Goal: Participate in discussion: Engage in conversation with other users on a specific topic

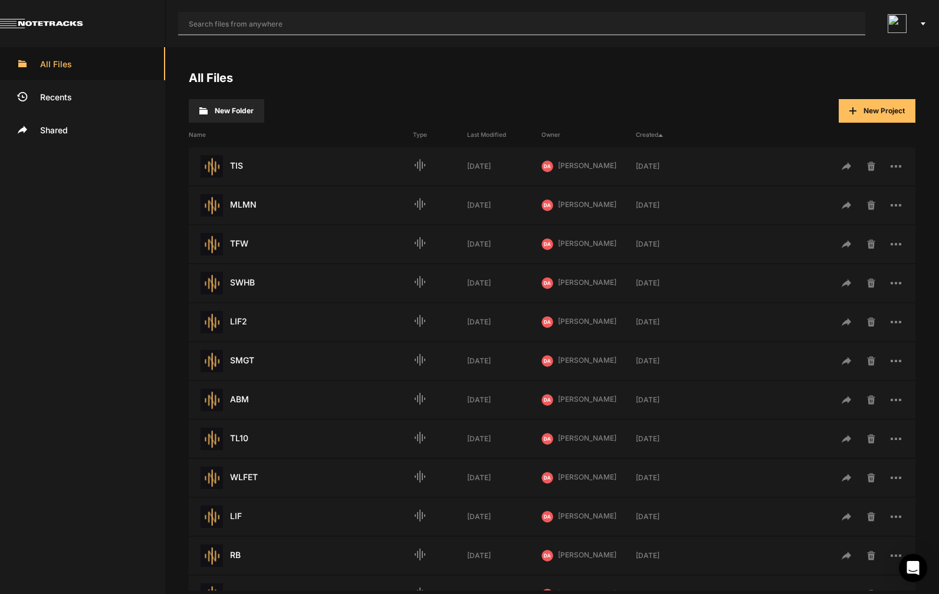
click at [569, 22] on input "text" at bounding box center [521, 24] width 687 height 24
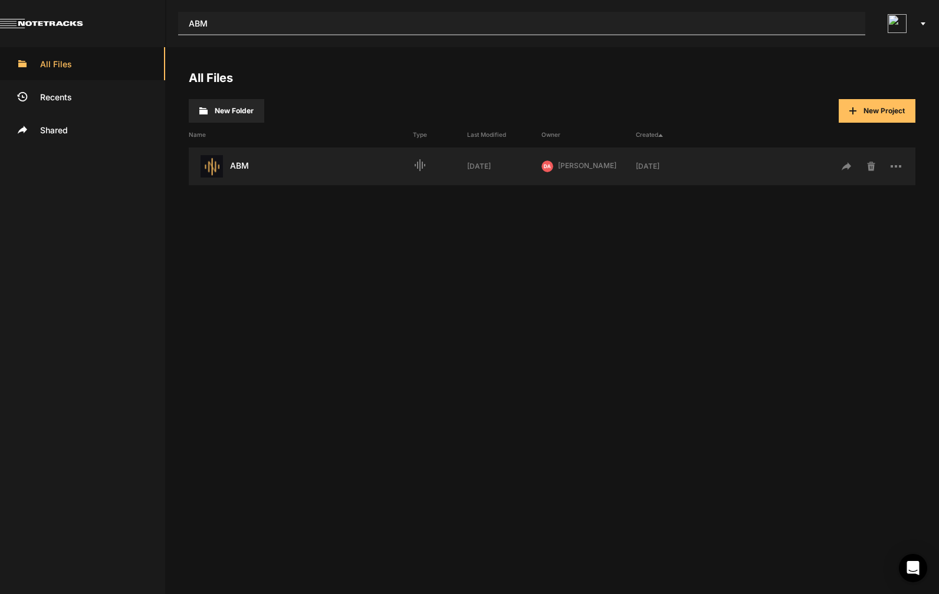
type input "ABM"
click at [250, 163] on div "ABM Last Modified: 3 days ago" at bounding box center [301, 166] width 224 height 22
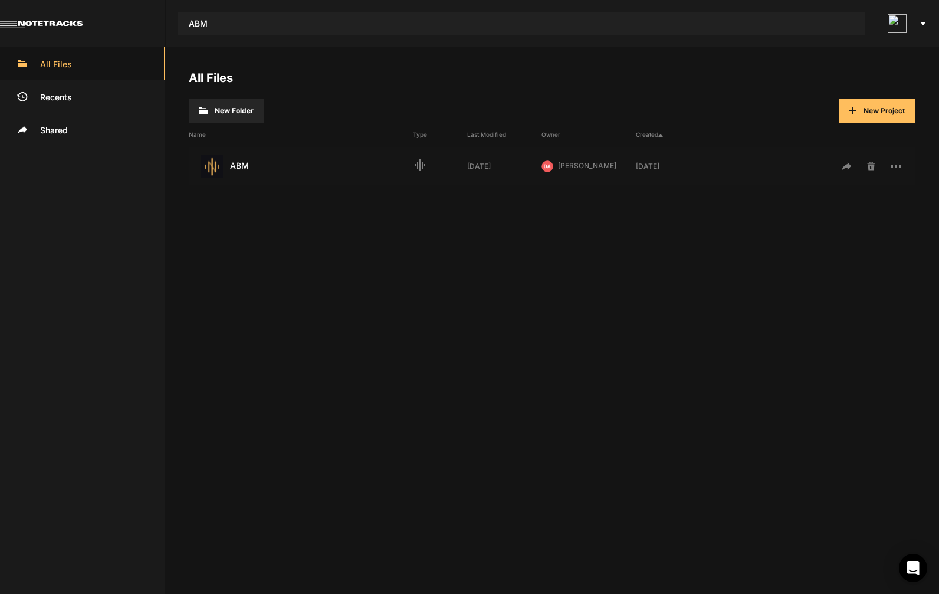
click at [250, 163] on div "ABM Last Modified: 3 days ago" at bounding box center [301, 166] width 224 height 22
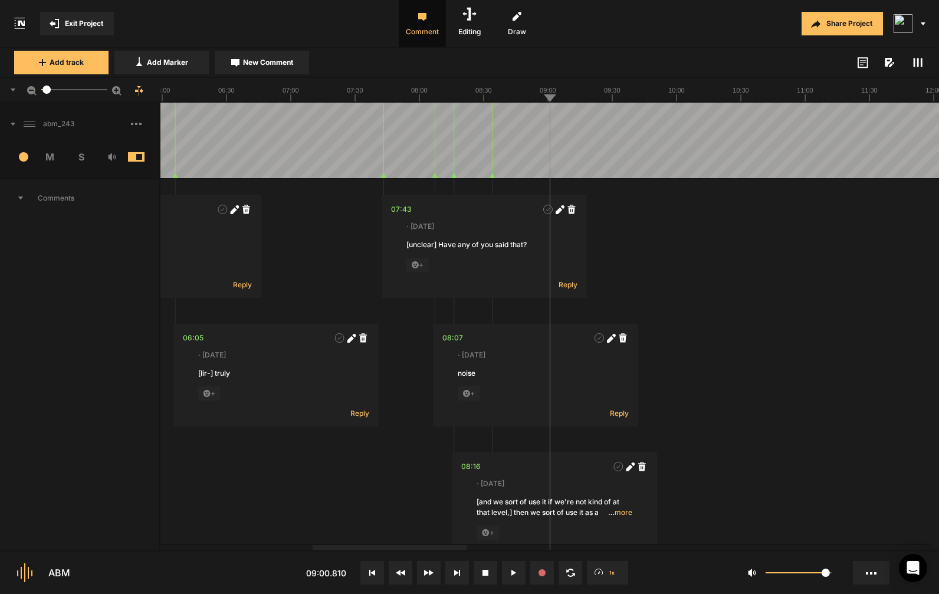
click at [137, 127] on span at bounding box center [145, 123] width 28 height 19
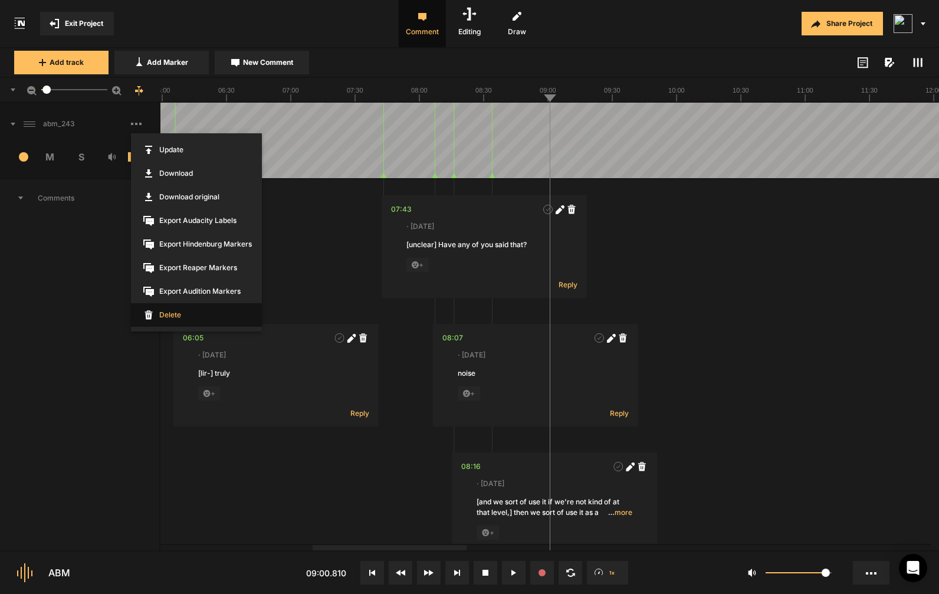
click at [159, 315] on span "Delete" at bounding box center [196, 315] width 131 height 24
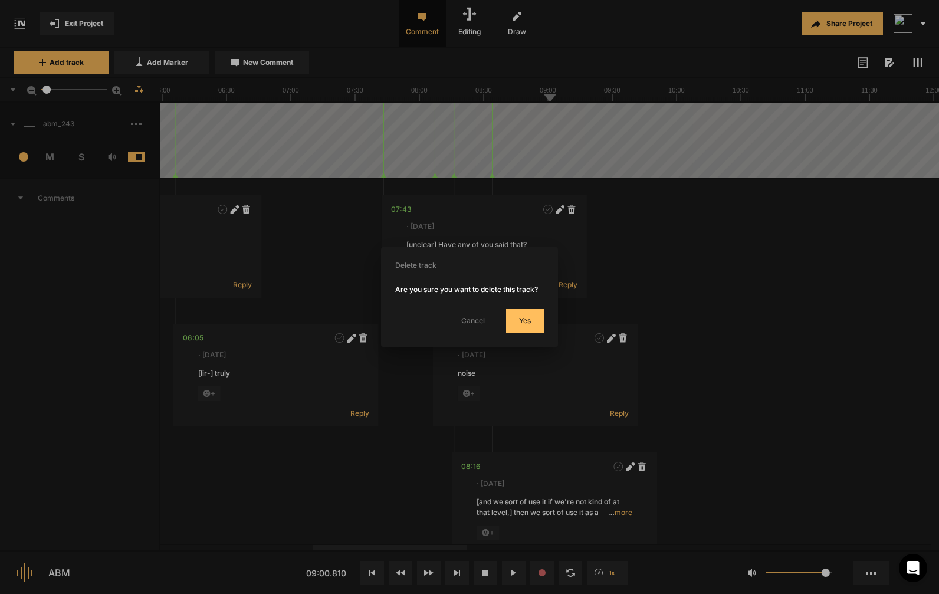
click at [537, 325] on button "Yes" at bounding box center [525, 321] width 38 height 24
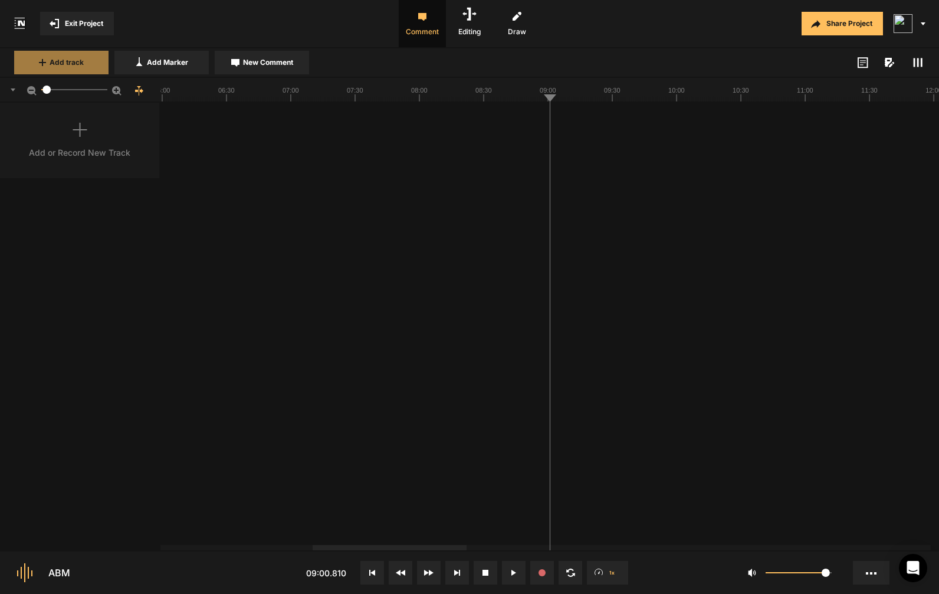
click at [63, 64] on span "Add track" at bounding box center [67, 62] width 34 height 11
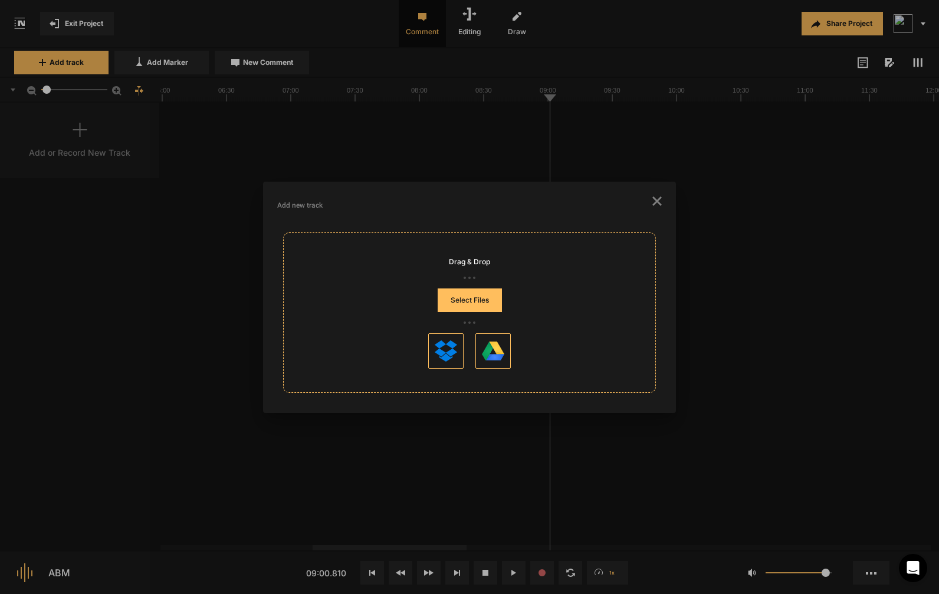
click at [452, 301] on button "Select Files" at bounding box center [470, 301] width 64 height 24
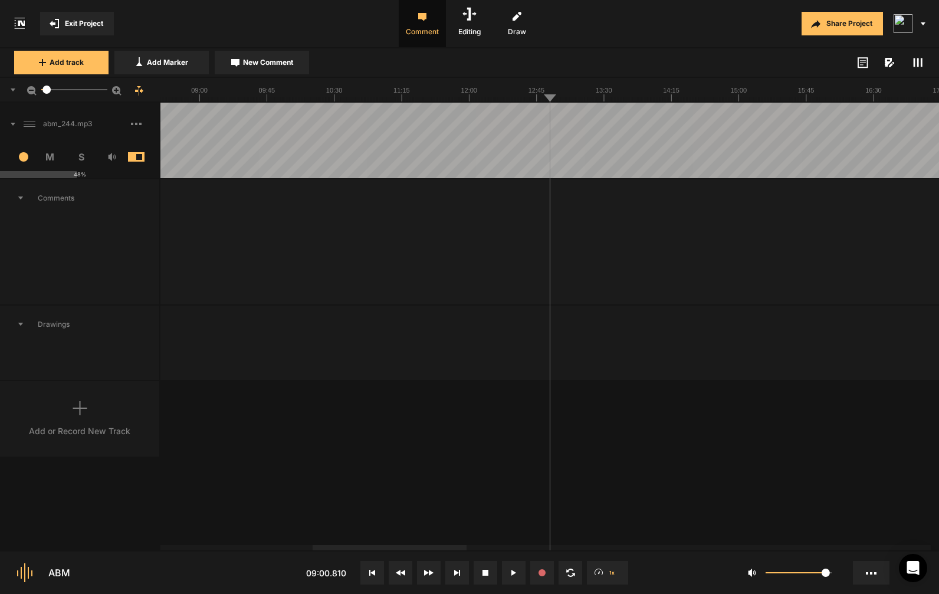
click at [369, 569] on button at bounding box center [372, 573] width 24 height 24
click at [104, 254] on div "Comments" at bounding box center [80, 241] width 160 height 127
click at [25, 337] on span "Drawings" at bounding box center [79, 325] width 159 height 38
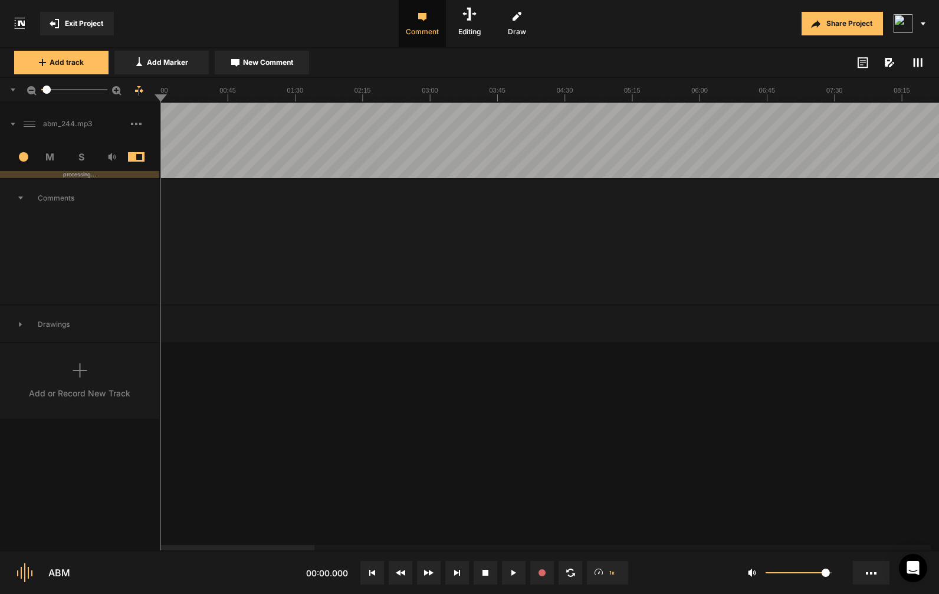
click at [65, 339] on span "Drawings" at bounding box center [79, 325] width 159 height 38
click at [50, 283] on div "Comments" at bounding box center [80, 241] width 160 height 127
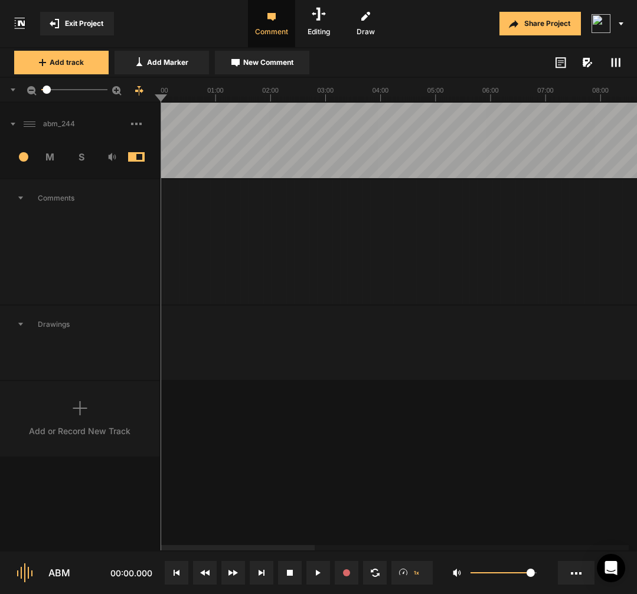
click at [254, 426] on div "abm_244 14 M S Comments Drawings Add or Record New Track" at bounding box center [318, 327] width 637 height 448
click at [326, 463] on div "abm_244 14 M S Comments Drawings Add or Record New Track" at bounding box center [318, 327] width 637 height 448
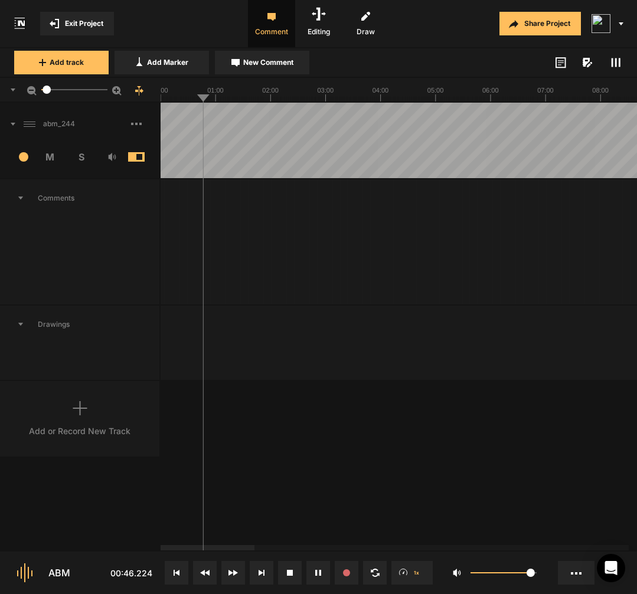
click at [116, 156] on icon at bounding box center [112, 157] width 8 height 8
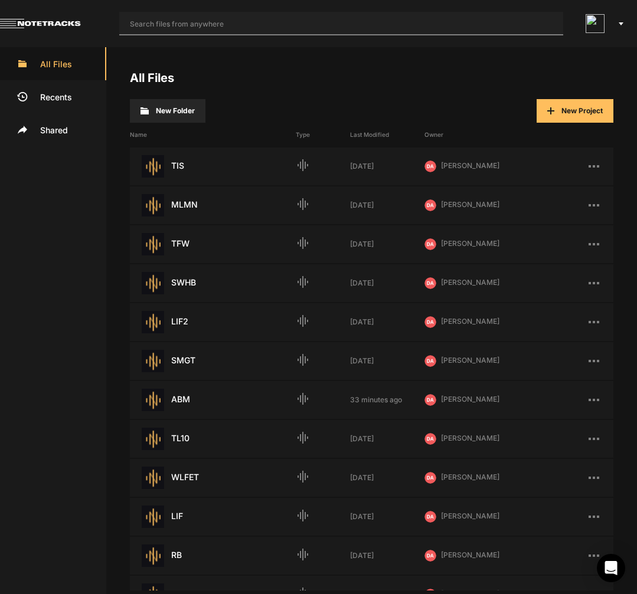
click at [268, 30] on input "text" at bounding box center [341, 24] width 444 height 24
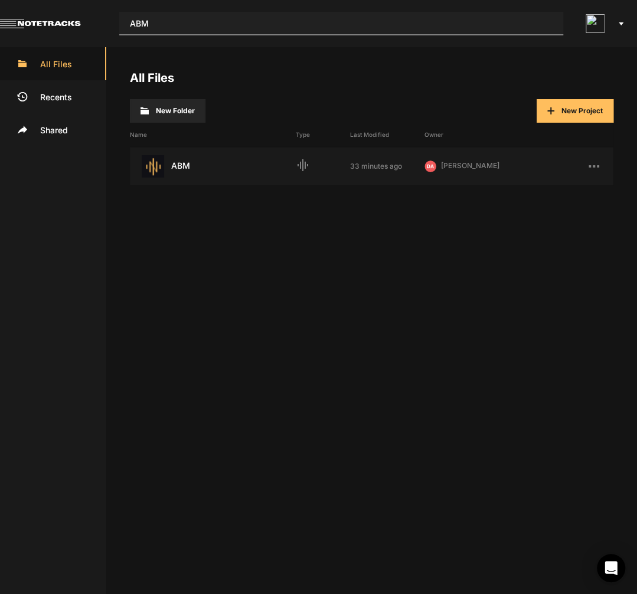
type input "ABM"
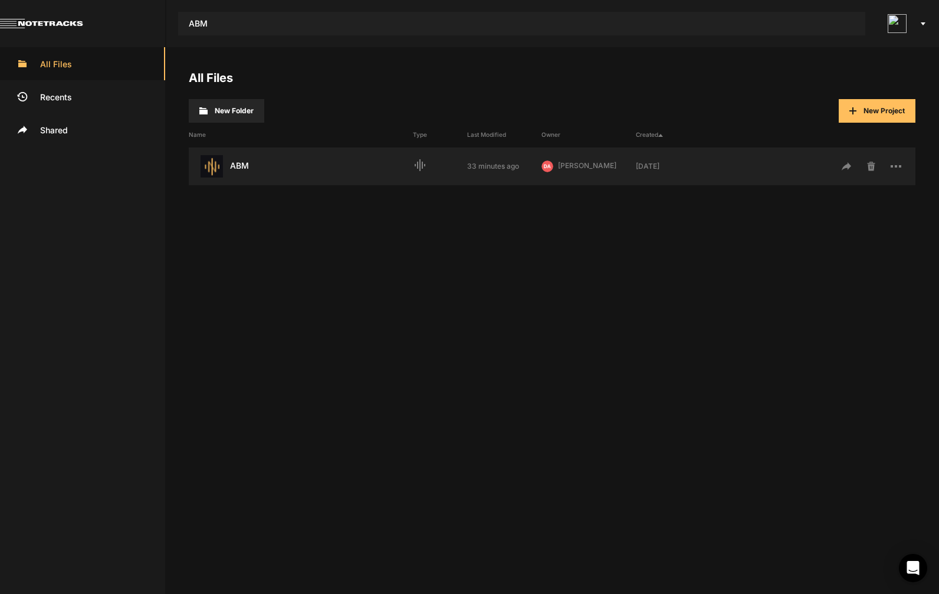
click at [244, 166] on div "ABM Last Modified: 33 minutes ago" at bounding box center [301, 166] width 224 height 22
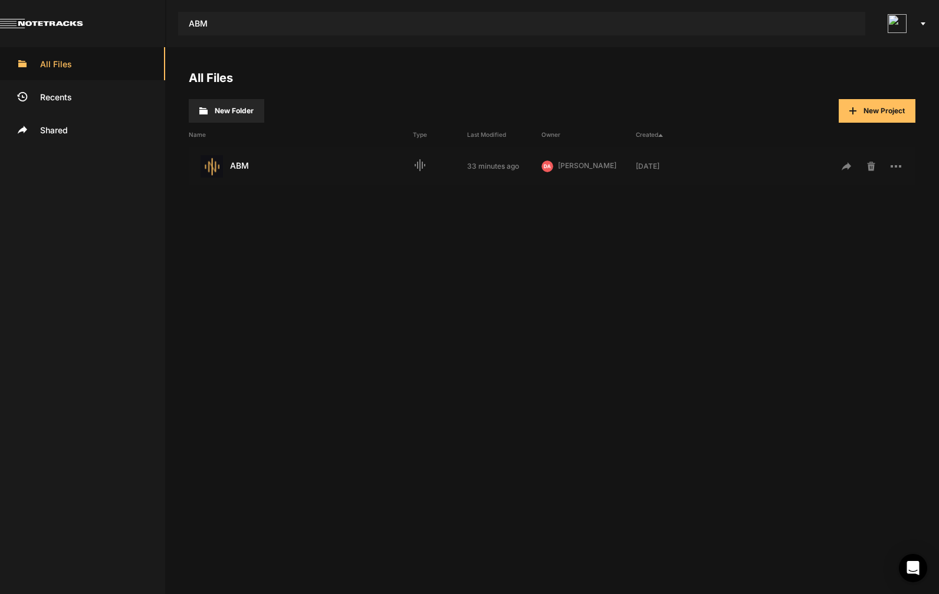
click at [244, 166] on div "ABM Last Modified: 33 minutes ago" at bounding box center [301, 166] width 224 height 22
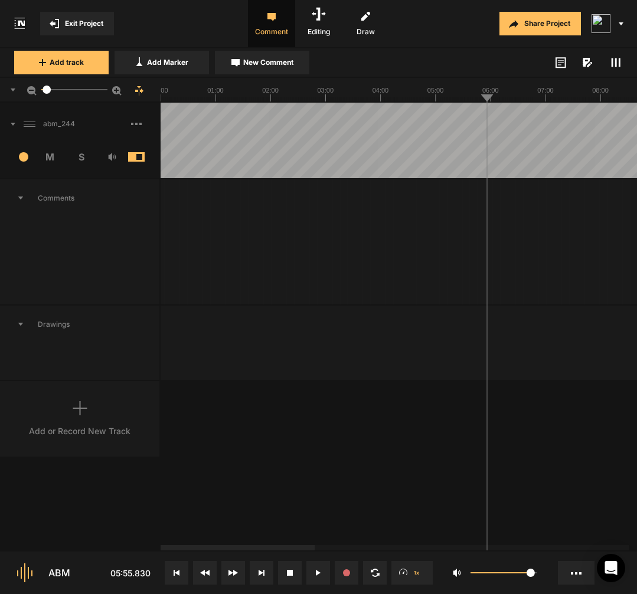
click at [246, 64] on span "New Comment" at bounding box center [268, 62] width 50 height 11
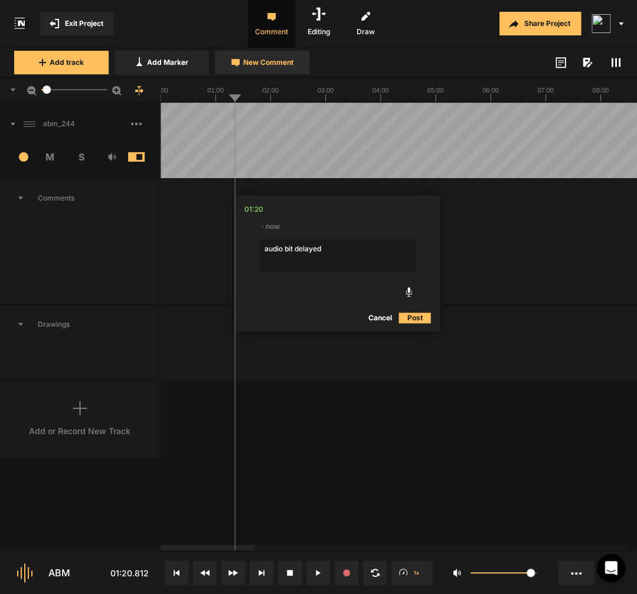
type textarea "audio bit delayed?"
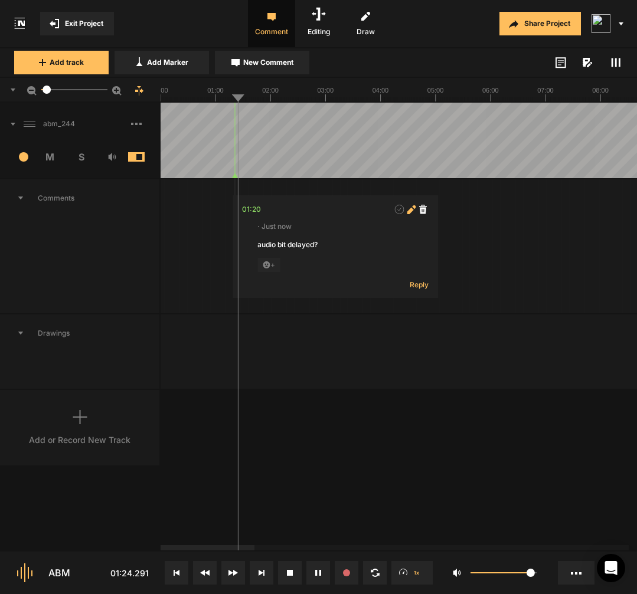
click at [409, 213] on icon at bounding box center [410, 210] width 6 height 6
type textarea "main audio bit delayed?"
click at [261, 64] on span "New Comment" at bounding box center [268, 62] width 50 height 11
type textarea "uhm"
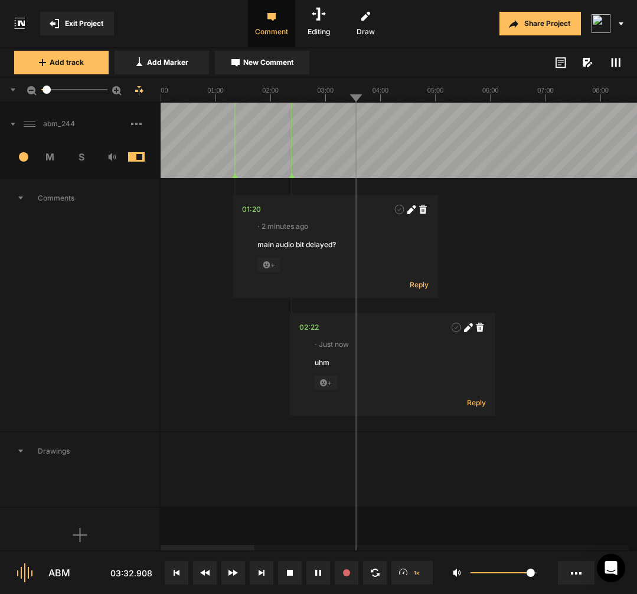
click at [262, 62] on span "New Comment" at bounding box center [268, 62] width 50 height 11
type textarea "power power"
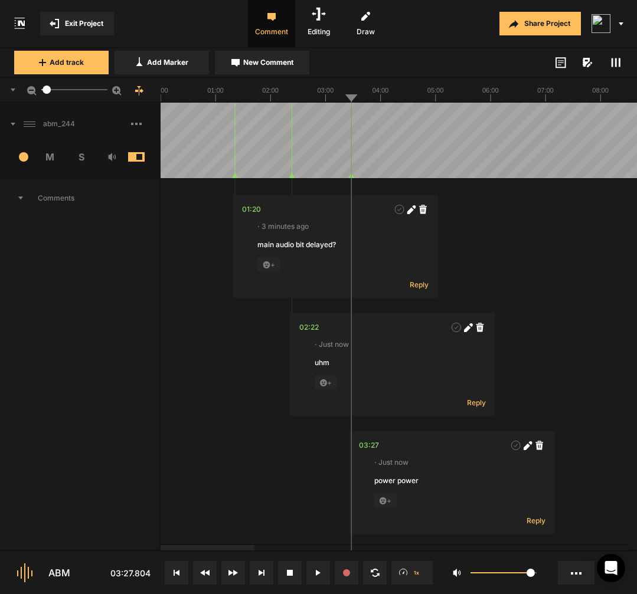
click at [523, 447] on icon at bounding box center [526, 446] width 6 height 6
click at [424, 448] on span "sec" at bounding box center [427, 446] width 18 height 12
click at [443, 491] on textarea "power power" at bounding box center [452, 492] width 156 height 32
type textarea "power power is"
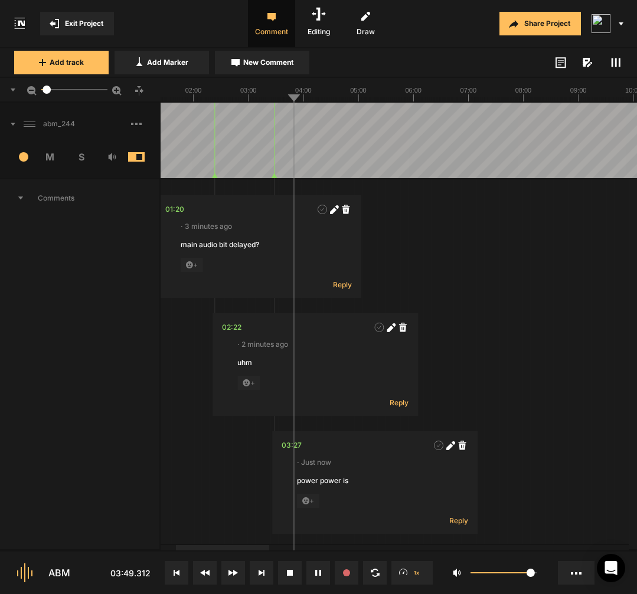
click at [283, 60] on span "New Comment" at bounding box center [268, 62] width 50 height 11
type textarea "uhm"
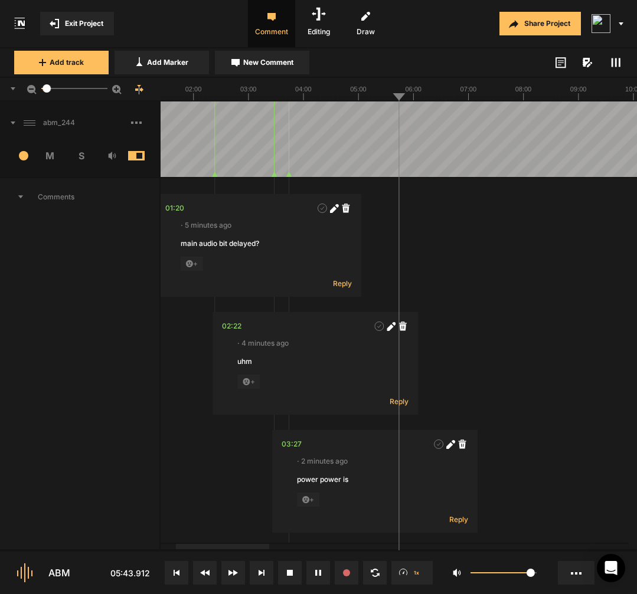
click at [77, 427] on div "Comments" at bounding box center [80, 422] width 160 height 490
click at [73, 470] on div "Comments" at bounding box center [80, 422] width 160 height 490
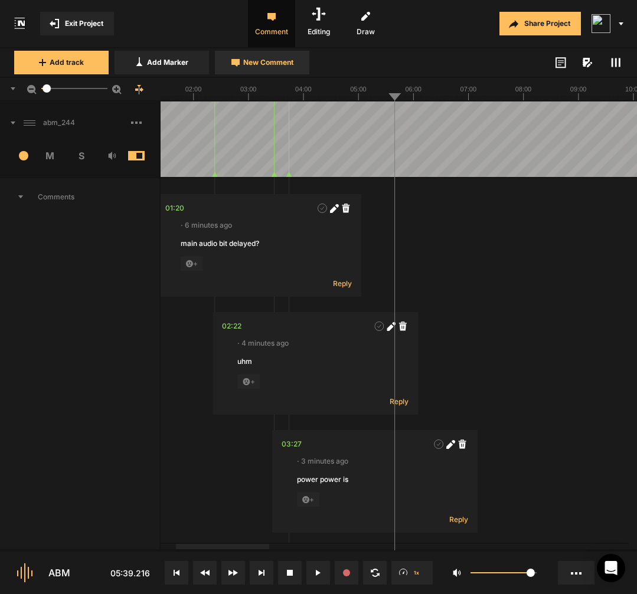
click at [261, 61] on span "New Comment" at bounding box center [268, 62] width 50 height 11
type textarea "[men hold a power] men have a lot more power"
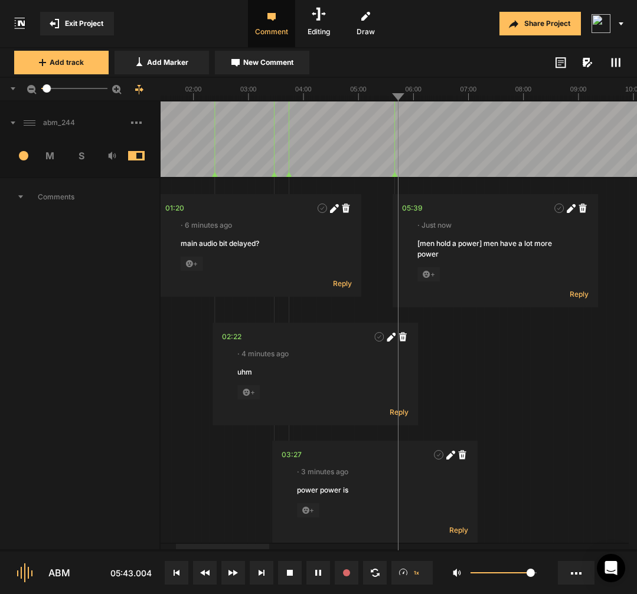
click at [572, 207] on icon at bounding box center [573, 206] width 4 height 4
click at [481, 243] on textarea "[men hold a power] men have a lot more power" at bounding box center [495, 254] width 156 height 32
type textarea "[men hold a lot more] men have a lot more power"
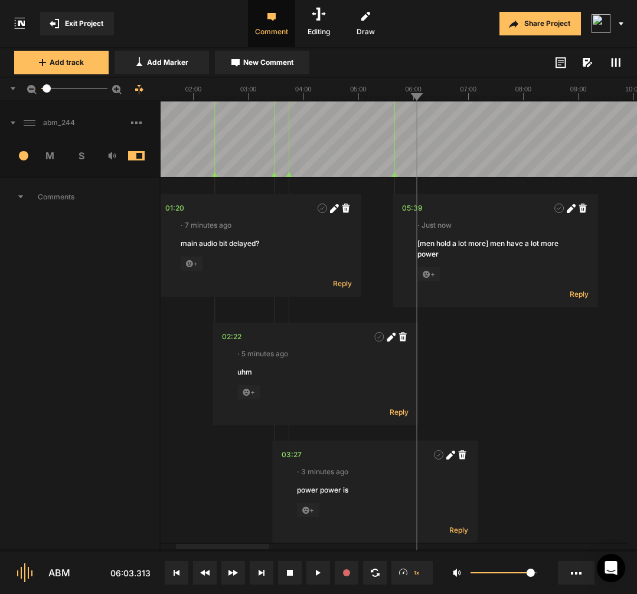
click at [270, 67] on span "New Comment" at bounding box center [268, 62] width 50 height 11
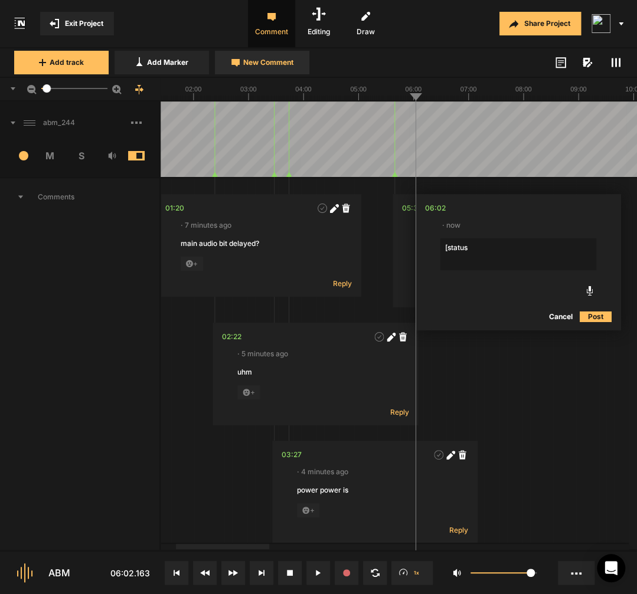
type textarea "[status]"
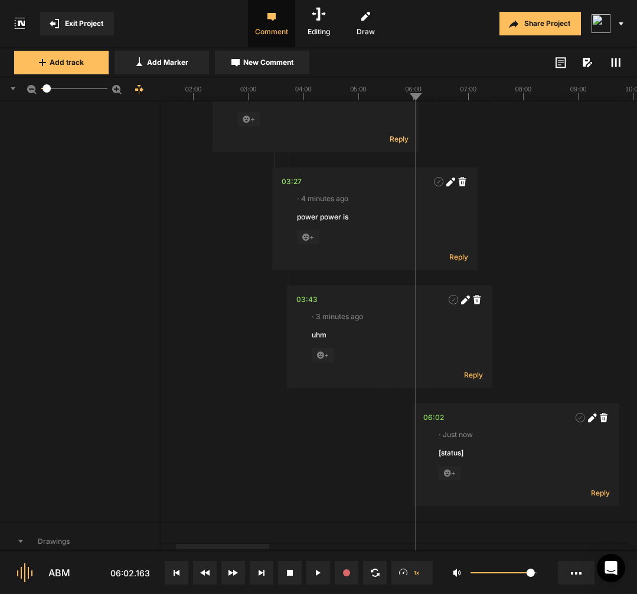
scroll to position [369, 0]
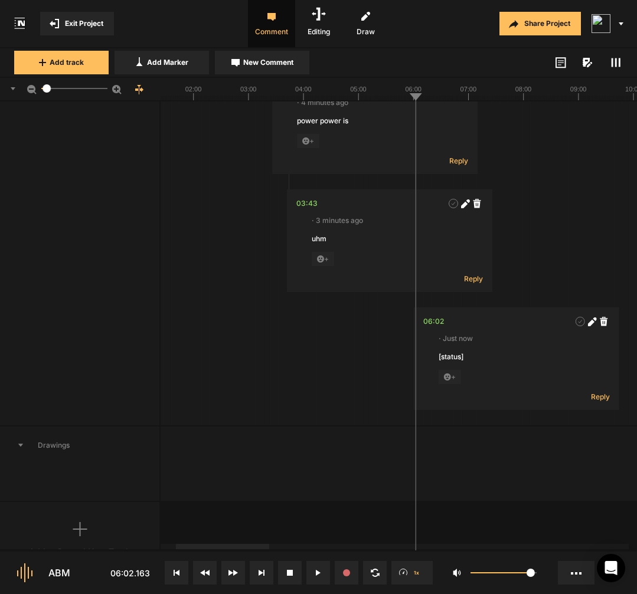
click at [593, 325] on icon at bounding box center [591, 321] width 9 height 9
click at [521, 361] on textarea "[status]" at bounding box center [516, 368] width 156 height 32
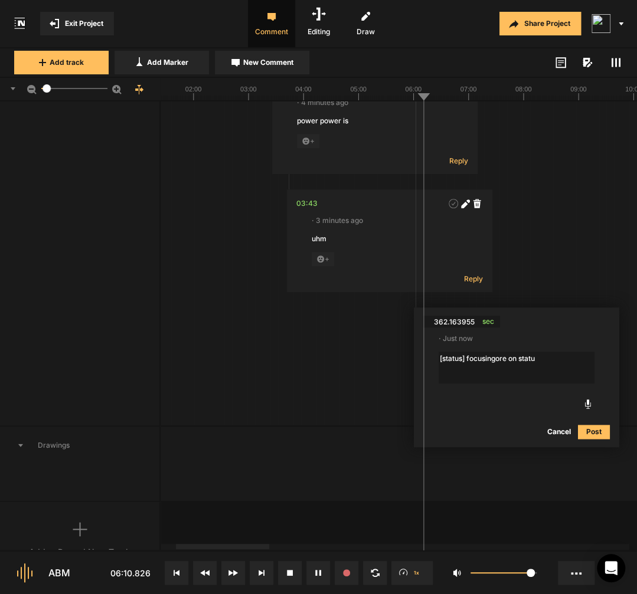
type textarea "[status] focusingore on status"
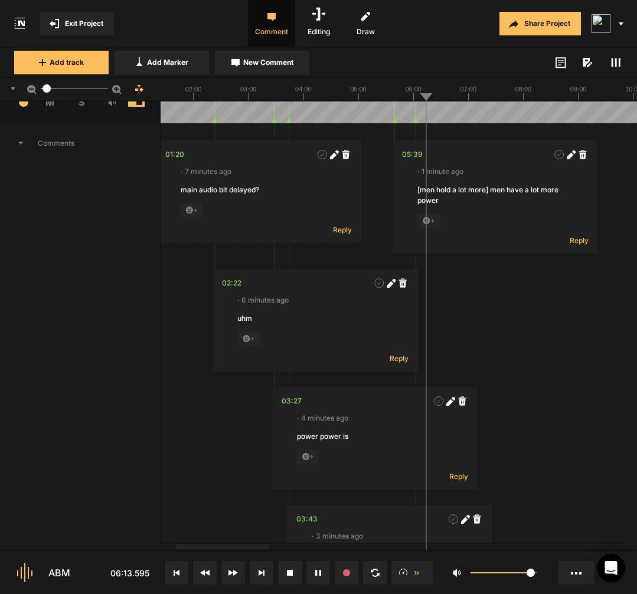
scroll to position [47, 0]
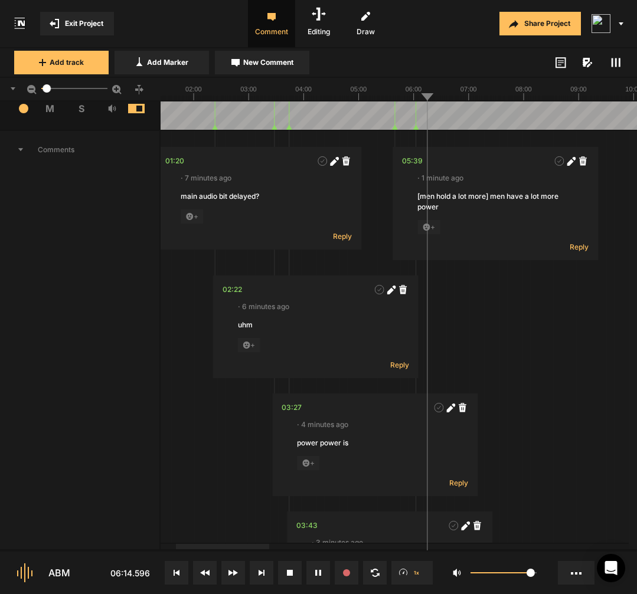
click at [113, 394] on div "Comments" at bounding box center [80, 439] width 160 height 619
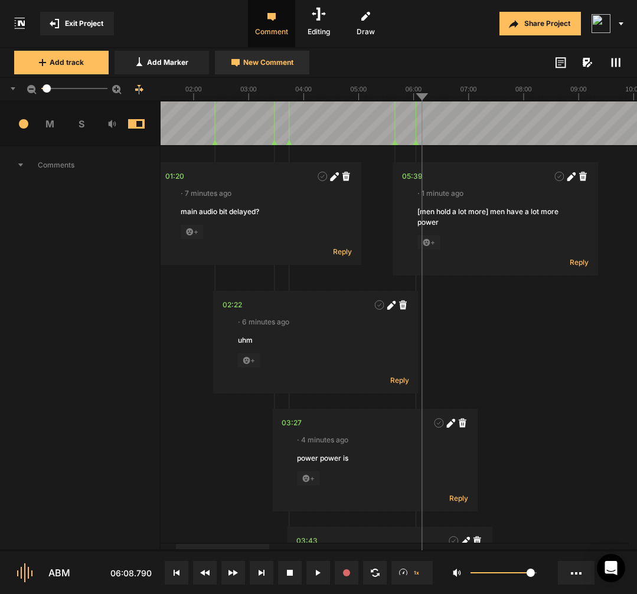
click at [271, 61] on span "New Comment" at bounding box center [268, 62] width 50 height 11
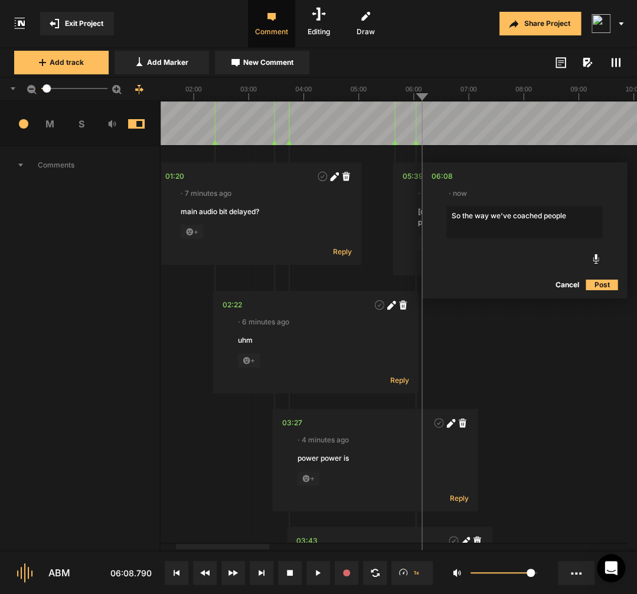
click at [461, 218] on textarea "So the way we've coached people" at bounding box center [524, 223] width 156 height 32
type textarea "the way we've coached people"
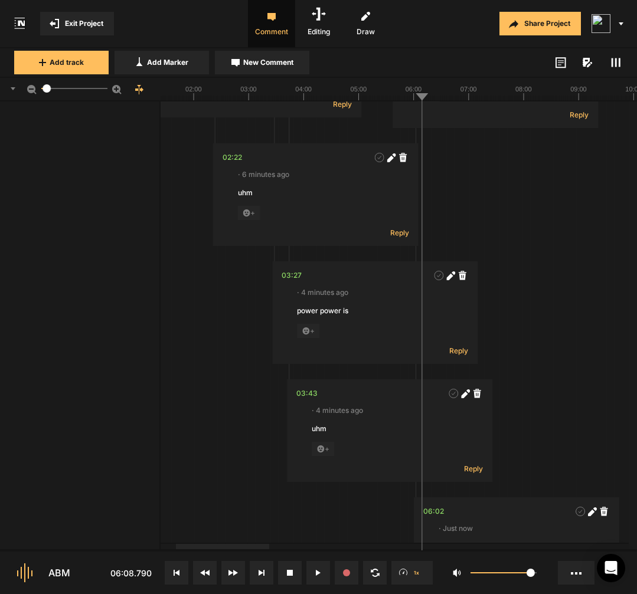
scroll to position [487, 0]
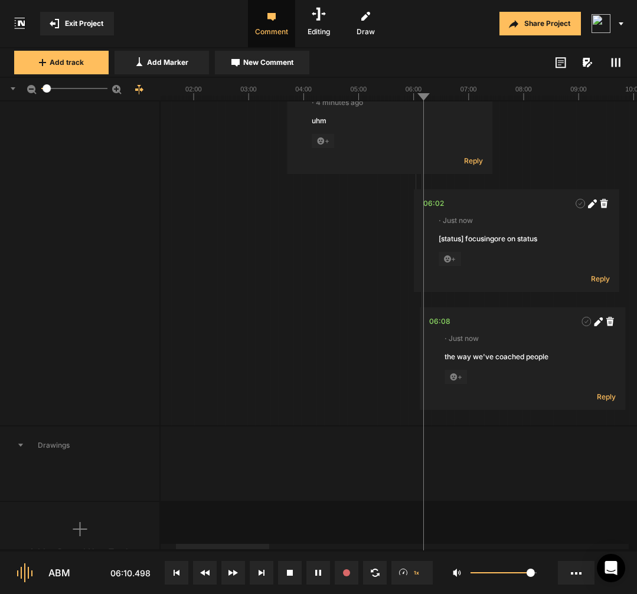
click at [599, 326] on icon at bounding box center [598, 321] width 9 height 9
click at [498, 323] on span "sec" at bounding box center [497, 322] width 18 height 12
click at [498, 356] on textarea "the way we've coached people" at bounding box center [522, 368] width 156 height 32
type textarea "the way we've [cho-] coached people"
click at [438, 326] on div "06:08" at bounding box center [439, 322] width 21 height 12
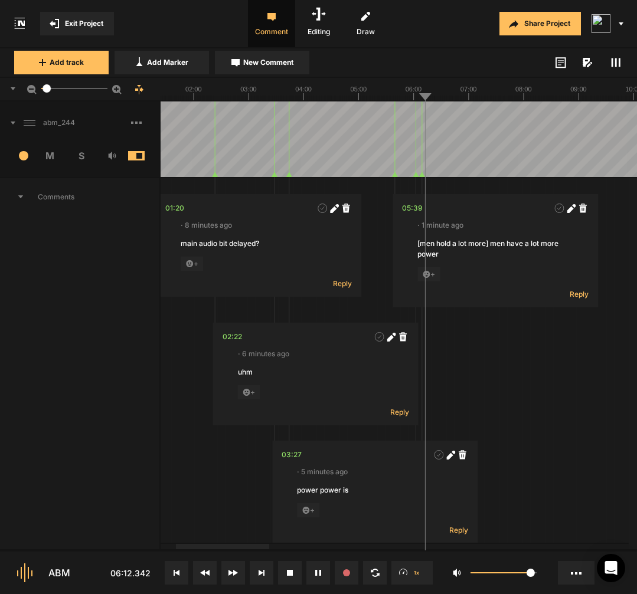
scroll to position [0, 0]
click at [281, 62] on span "New Comment" at bounding box center [268, 62] width 50 height 11
type textarea "uhm"
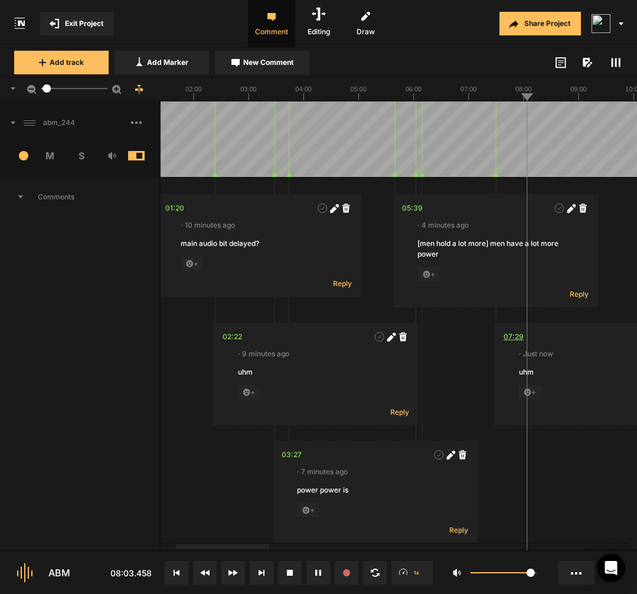
click at [516, 340] on div "07:29" at bounding box center [513, 337] width 20 height 12
click at [513, 340] on div "07:29" at bounding box center [513, 337] width 20 height 12
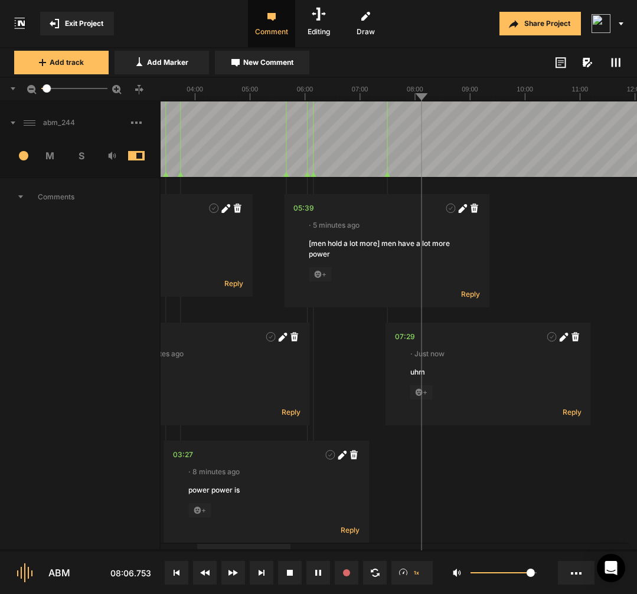
click at [266, 57] on button "New Comment" at bounding box center [262, 63] width 94 height 24
click at [503, 245] on textarea "We tend to need, it's almost like we need that" at bounding box center [519, 254] width 156 height 32
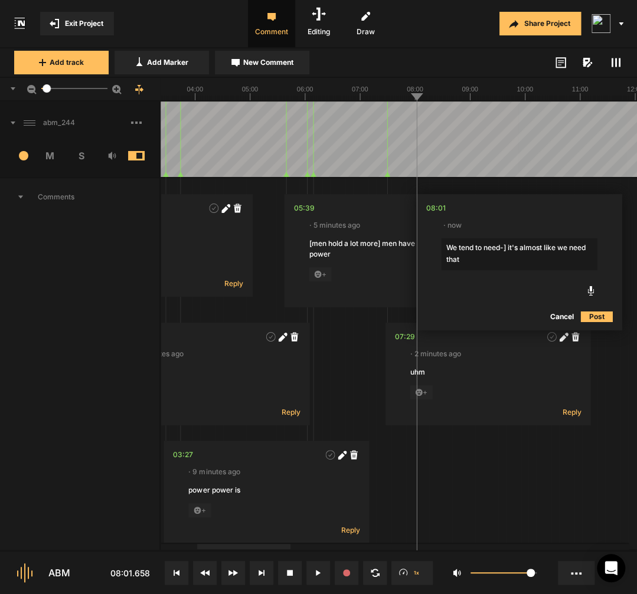
type textarea "[We tend to need-] it's almost like we need that"
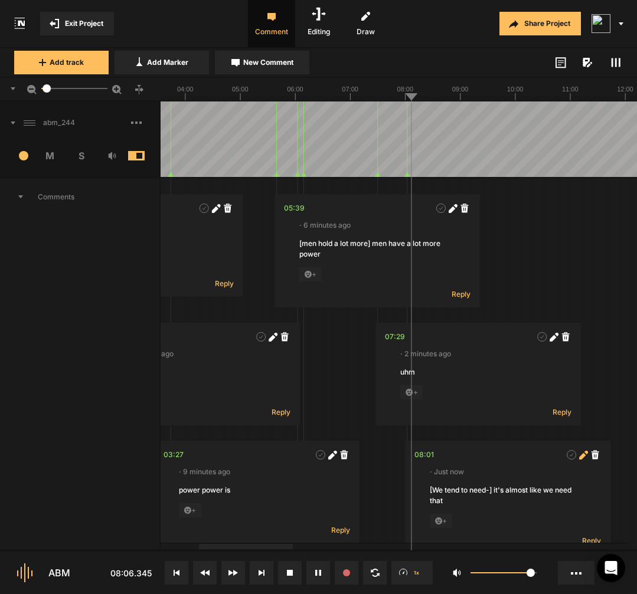
click at [586, 454] on icon at bounding box center [586, 453] width 4 height 4
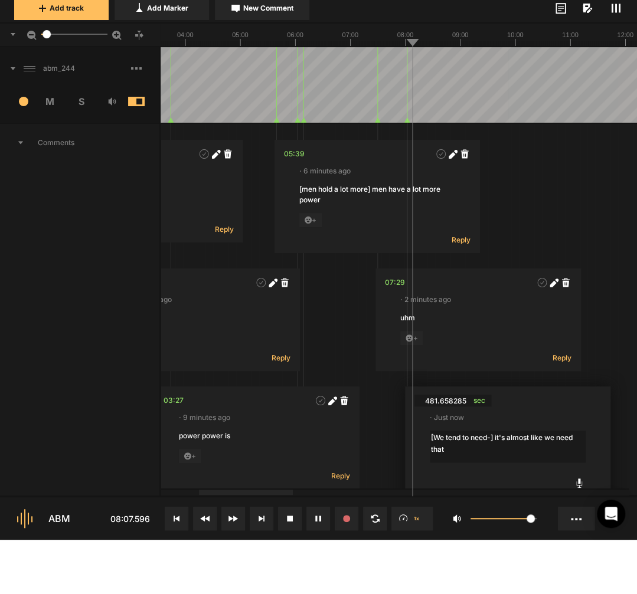
click at [508, 485] on textarea "[We tend to need-] it's almost like we need that" at bounding box center [508, 501] width 156 height 32
type textarea "[We tend to need-] it's almost like we need that validation"
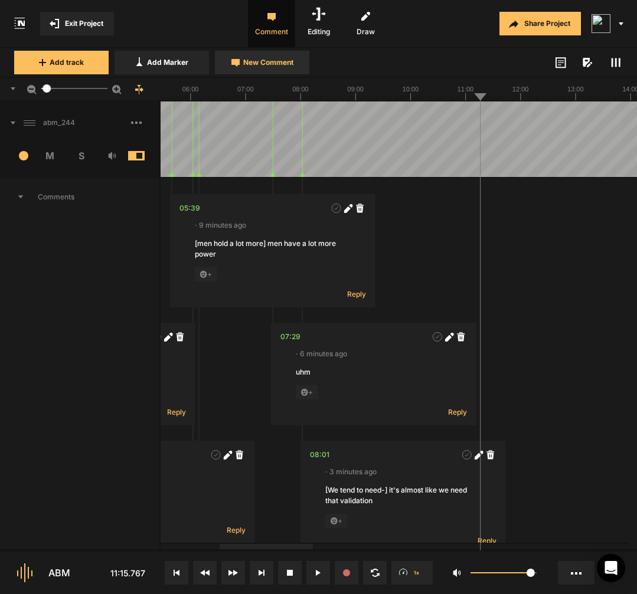
click at [253, 65] on span "New Comment" at bounding box center [268, 62] width 50 height 11
click at [577, 250] on textarea at bounding box center [582, 254] width 156 height 32
type textarea "[But I want us] But I actually"
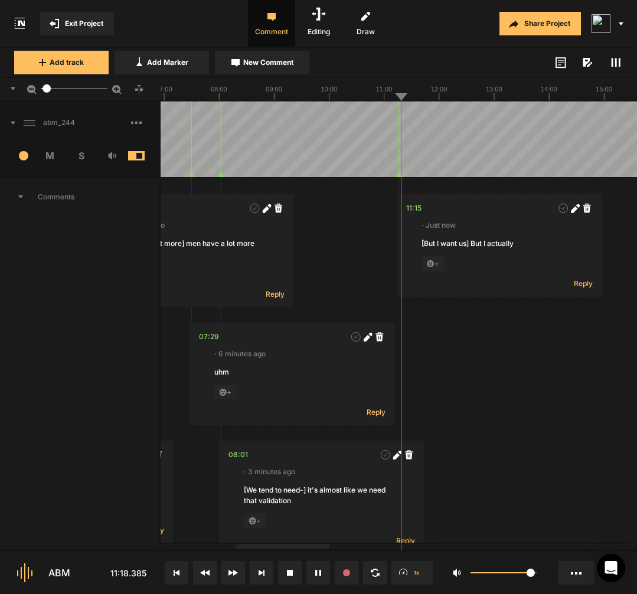
click at [574, 212] on icon at bounding box center [575, 208] width 9 height 9
click at [481, 244] on textarea "[But I want us] But I actually" at bounding box center [499, 254] width 156 height 32
click at [481, 245] on textarea "[But I want us] I actually" at bounding box center [499, 254] width 156 height 32
click at [516, 249] on textarea "[But I want us] I actually" at bounding box center [499, 254] width 156 height 32
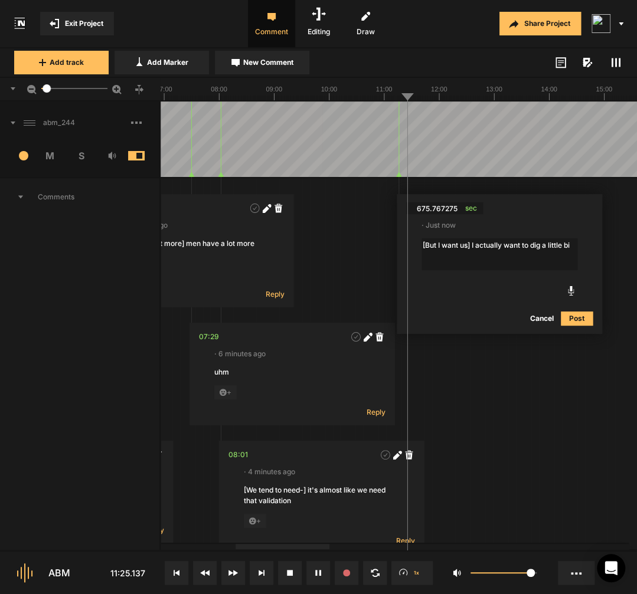
type textarea "[But I want us] I actually want to dig a little bit"
click at [516, 245] on html "Exit Project Comment Editing Draw Share Project Add track Add Marker New Commen…" at bounding box center [318, 297] width 637 height 594
click at [517, 245] on div "[But I want us] I actually want to dig a little bit" at bounding box center [499, 243] width 156 height 11
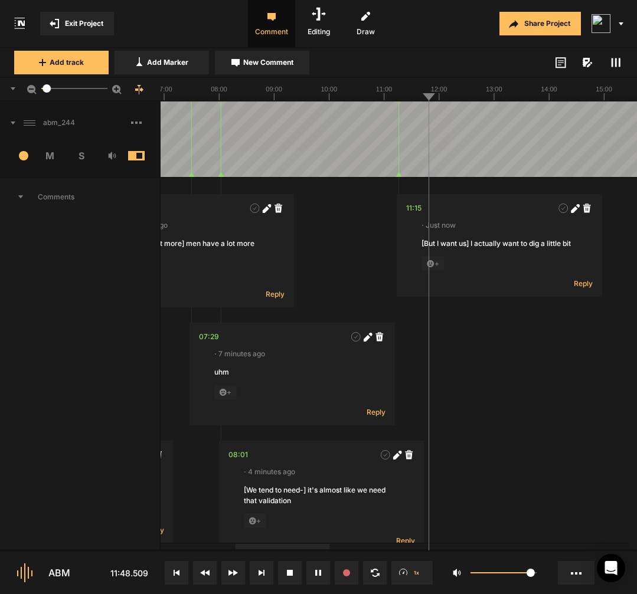
click at [199, 66] on button "Add Marker" at bounding box center [161, 63] width 94 height 24
click at [602, 336] on icon at bounding box center [599, 338] width 6 height 6
click at [490, 372] on textarea at bounding box center [526, 383] width 156 height 32
type textarea "[it’s this is uh this is ] And so, again, this is statistically what happens to…"
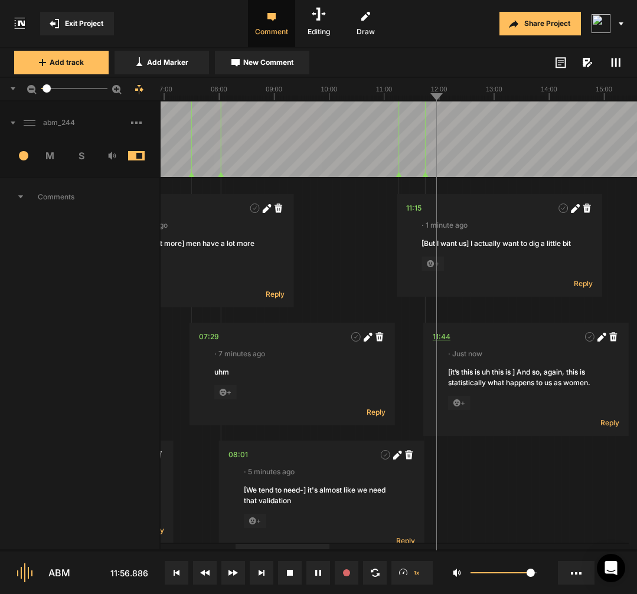
click at [445, 338] on div "11:44" at bounding box center [441, 337] width 18 height 12
click at [602, 339] on icon at bounding box center [599, 338] width 6 height 6
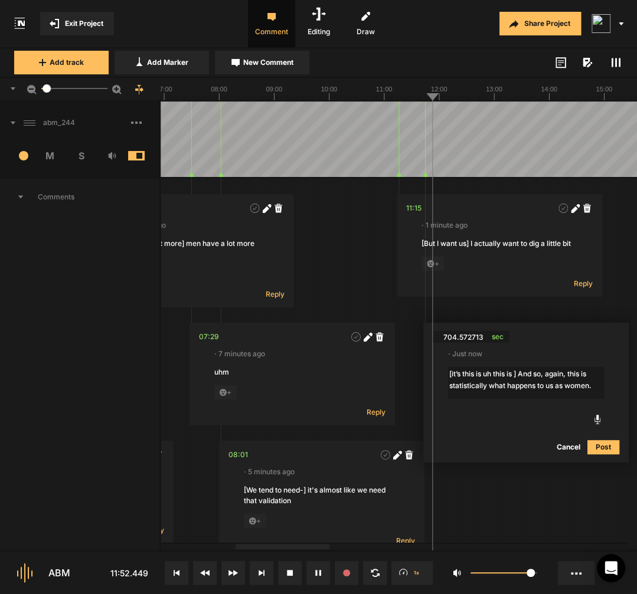
drag, startPoint x: 524, startPoint y: 372, endPoint x: 571, endPoint y: 373, distance: 47.2
click at [571, 373] on textarea "[it’s this is uh this is ] And so, again, this is statistically what happens to…" at bounding box center [526, 383] width 156 height 32
type textarea "[it’s this is uh this is ] this is statistically what happens to us as women."
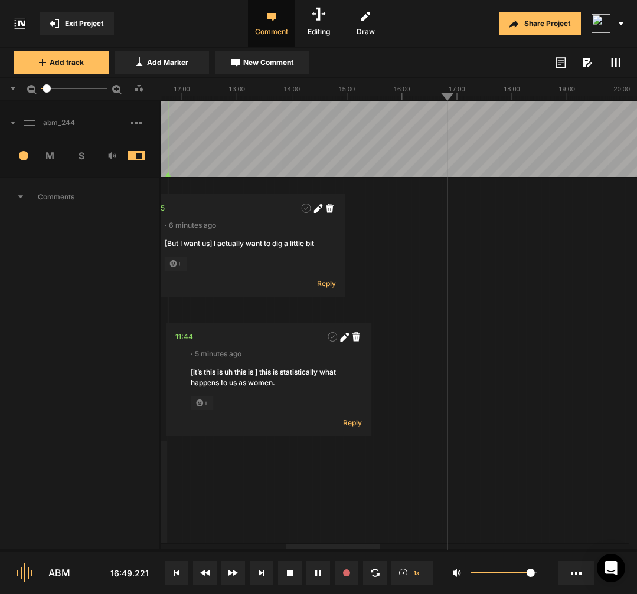
click at [275, 67] on span "New Comment" at bounding box center [268, 62] width 50 height 11
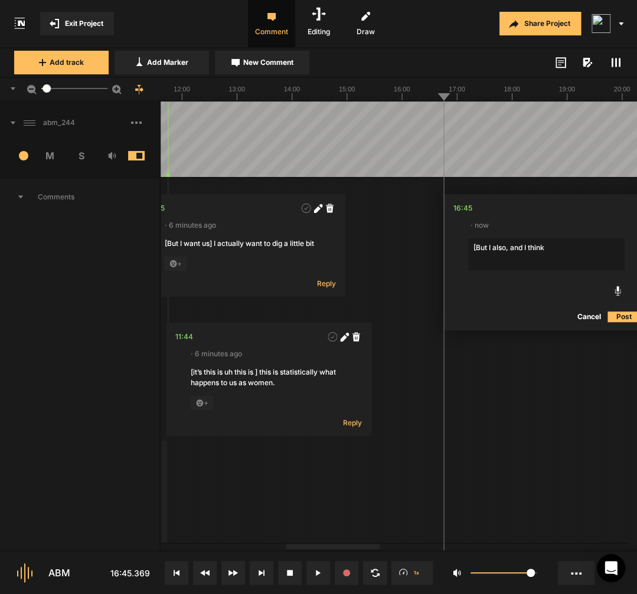
click at [509, 244] on textarea "[But I also, and I think" at bounding box center [546, 254] width 156 height 32
click at [576, 251] on textarea "[But I also,] and I think" at bounding box center [546, 254] width 156 height 32
type textarea "[But I also,] and I think it's also, it does build that warmth"
click at [263, 65] on span "New Comment" at bounding box center [268, 62] width 50 height 11
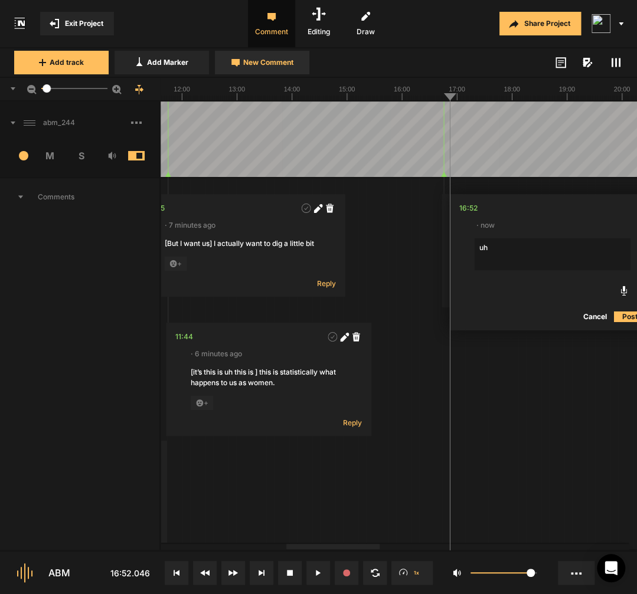
type textarea "uhm"
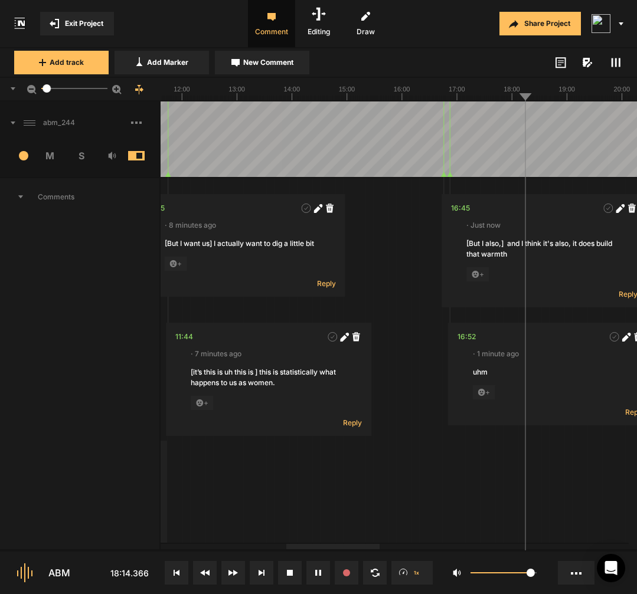
click at [263, 67] on span "New Comment" at bounding box center [268, 62] width 50 height 11
type textarea "uhm"
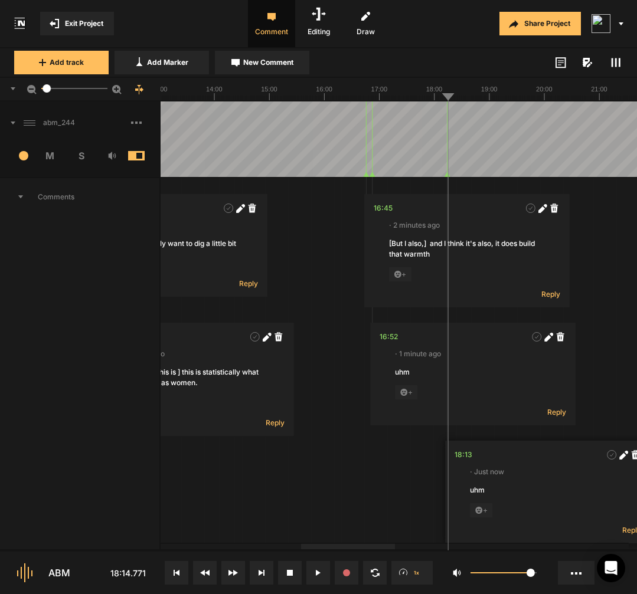
click at [447, 176] on polygon at bounding box center [446, 174] width 5 height 5
click at [467, 453] on div "18:13" at bounding box center [463, 455] width 18 height 12
click at [547, 158] on div at bounding box center [635, 139] width 2381 height 76
click at [539, 162] on div at bounding box center [635, 139] width 2381 height 76
click at [537, 163] on div at bounding box center [635, 139] width 2381 height 76
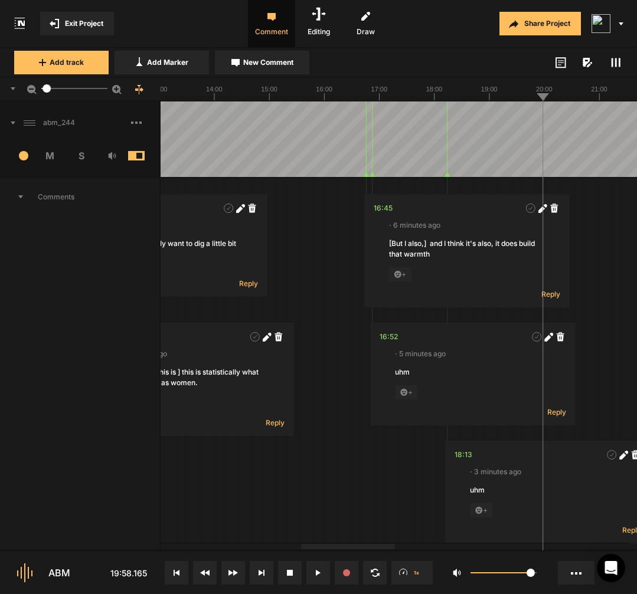
click at [529, 162] on div at bounding box center [635, 139] width 2381 height 76
click at [522, 162] on div at bounding box center [635, 139] width 2381 height 76
click at [288, 64] on span "New Comment" at bounding box center [268, 62] width 50 height 11
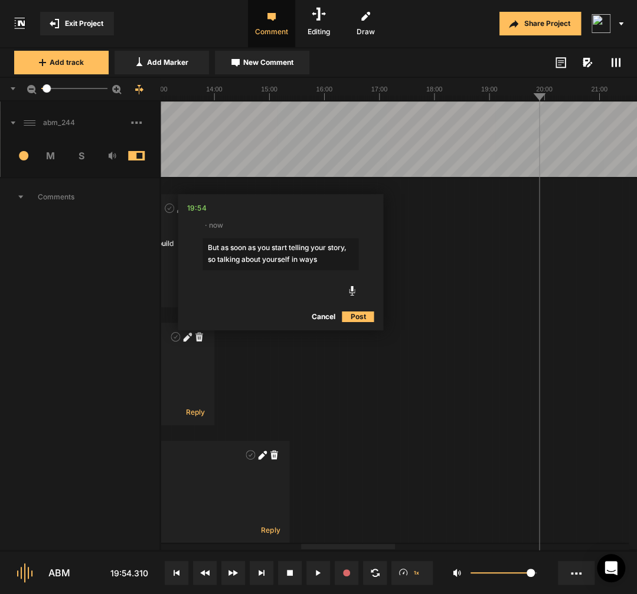
click at [207, 247] on textarea "But as soon as you start telling your story, so talking about yourself in ways" at bounding box center [280, 254] width 156 height 32
click at [352, 247] on textarea "[But as soon as you start telling your story, so talking about yourself in ways" at bounding box center [280, 254] width 156 height 32
click at [353, 260] on textarea "[But as soon as you start telling your story,] so talking about yourself in ways" at bounding box center [280, 254] width 156 height 32
type textarea "[But as soon as you start telling your story,] so talking about yourself in way…"
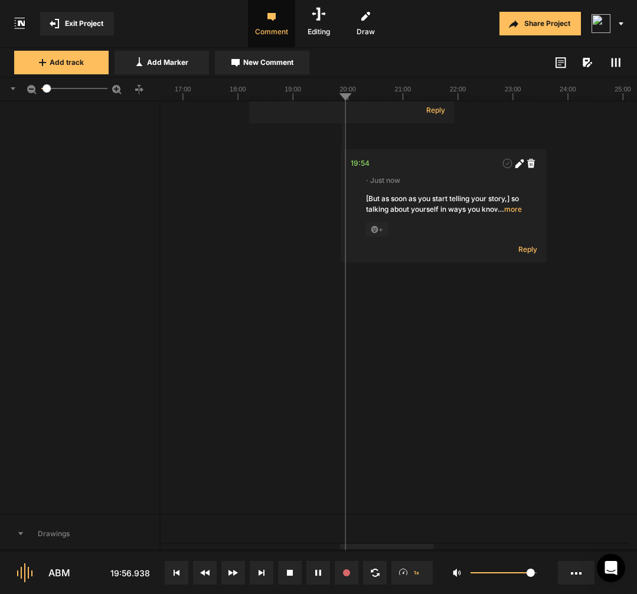
scroll to position [420, 0]
click at [512, 209] on span "… more" at bounding box center [509, 209] width 24 height 11
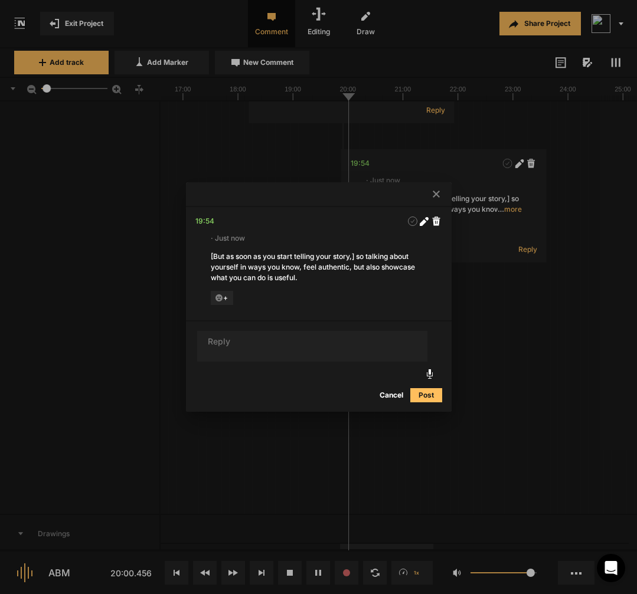
click at [425, 217] on icon at bounding box center [423, 221] width 9 height 9
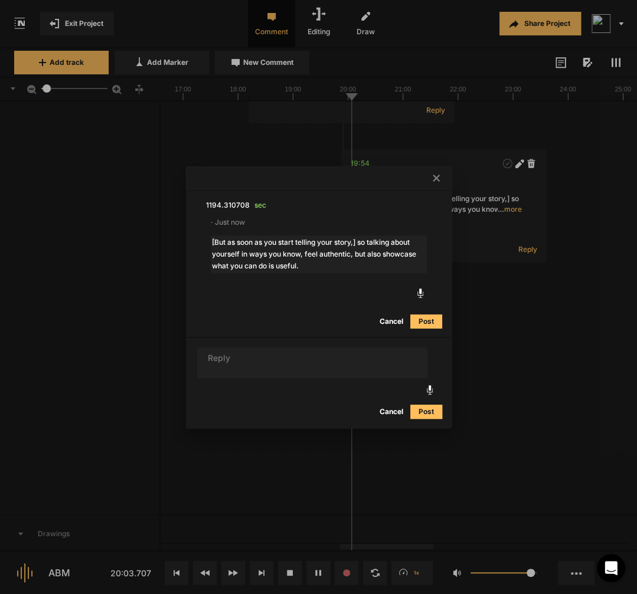
click at [241, 255] on textarea "[But as soon as you start telling your story,] so talking about yourself in way…" at bounding box center [319, 254] width 216 height 38
type textarea "[But as soon as you start telling your story,] so talking about yourself uhm in…"
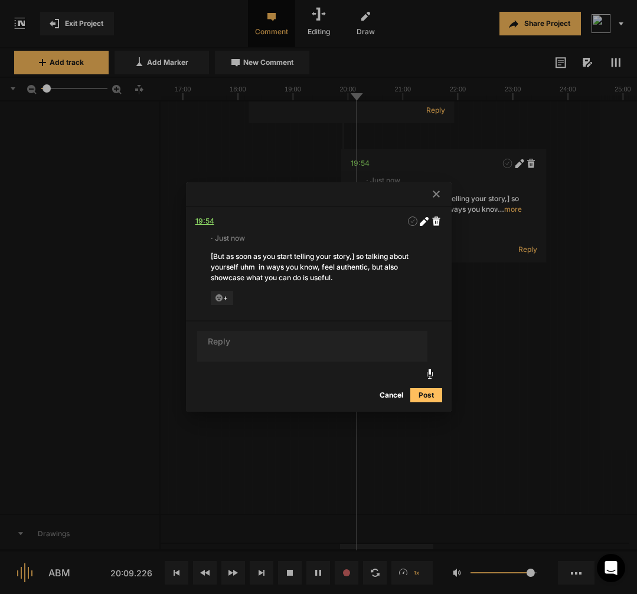
click at [207, 217] on div "19:54" at bounding box center [204, 221] width 19 height 12
click at [394, 400] on button "Cancel" at bounding box center [391, 395] width 38 height 14
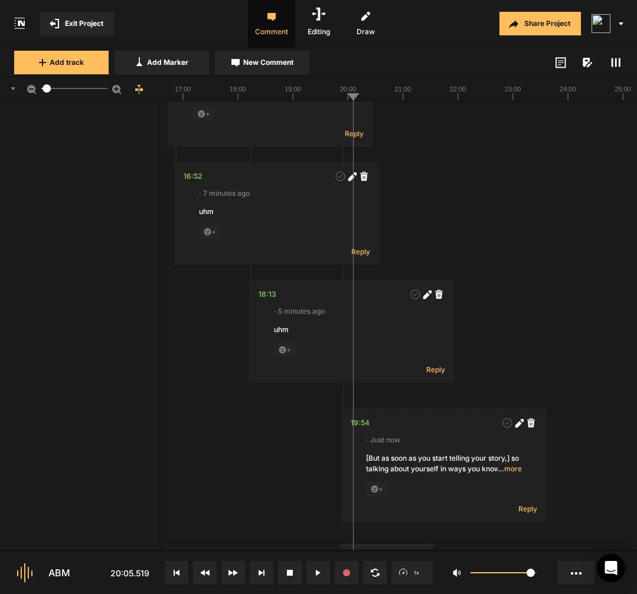
scroll to position [44, 0]
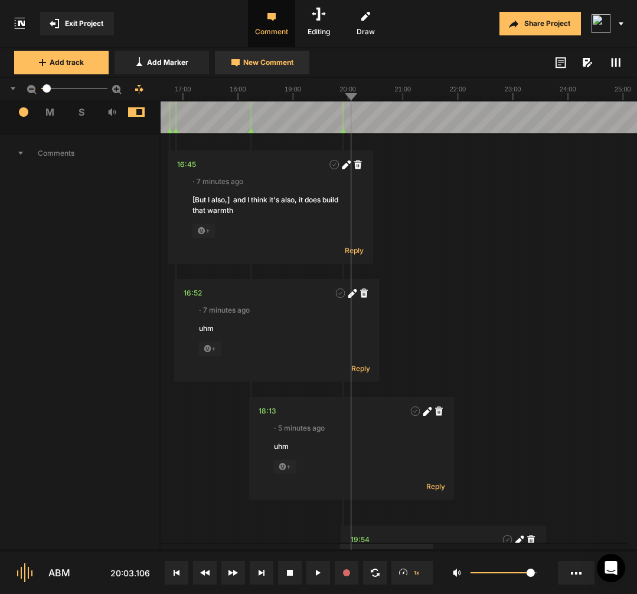
click at [276, 64] on span "New Comment" at bounding box center [268, 62] width 50 height 11
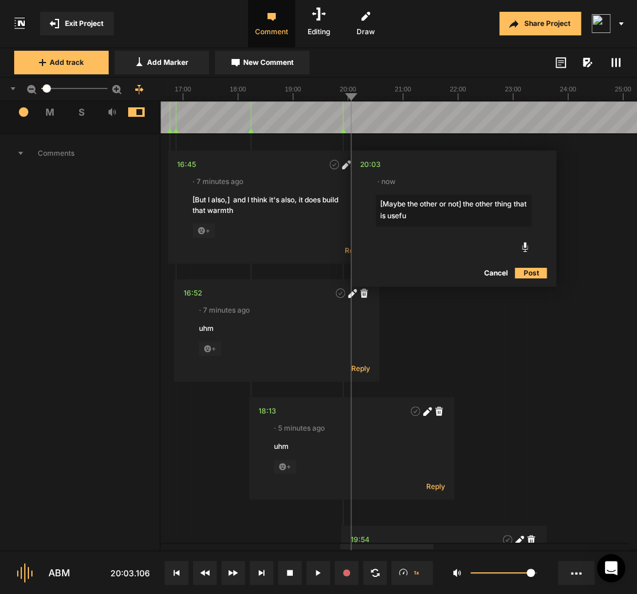
type textarea "[Maybe the other or not] the other thing that is useful"
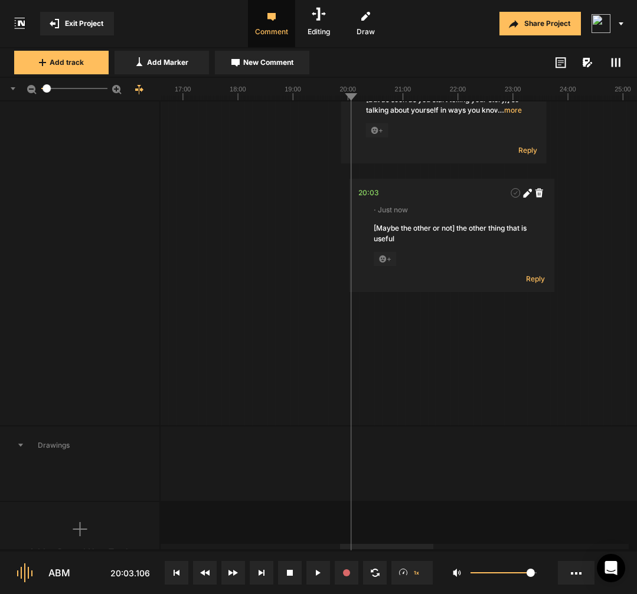
scroll to position [519, 0]
click at [524, 195] on icon at bounding box center [526, 194] width 6 height 6
click at [460, 242] on textarea "[Maybe the other or not] the other thing that is useful" at bounding box center [451, 239] width 156 height 32
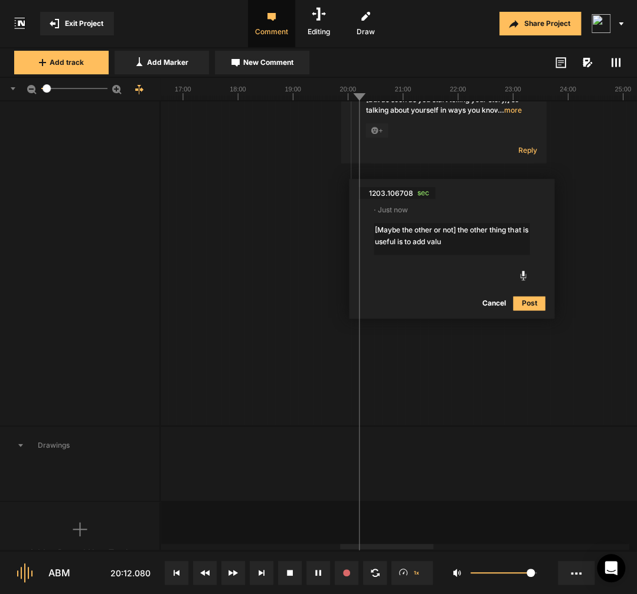
type textarea "[Maybe the other or not] the other thing that is useful is to add value"
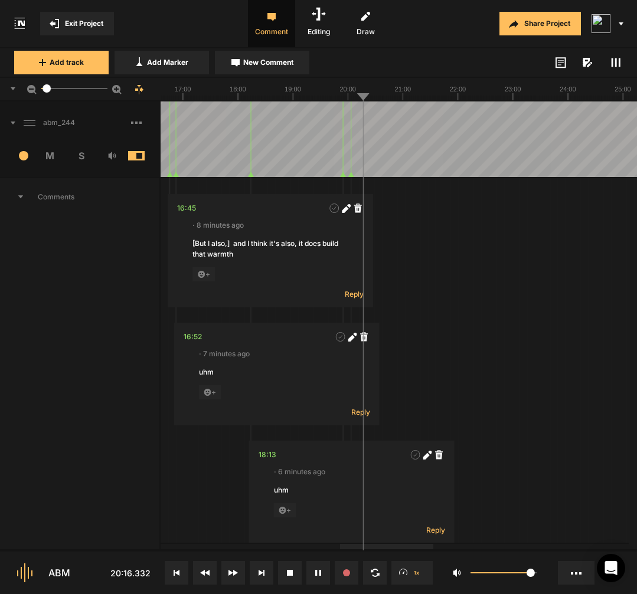
scroll to position [0, 0]
click at [402, 159] on div at bounding box center [438, 139] width 2381 height 76
click at [396, 162] on div at bounding box center [438, 139] width 2381 height 76
click at [484, 329] on div "01:20 · 32 minutes ago main audio bit delayed? + Reply 02:22 · 31 minutes ago u…" at bounding box center [438, 561] width 2381 height 766
click at [417, 204] on div "01:20 · 32 minutes ago main audio bit delayed? + Reply 02:22 · 31 minutes ago u…" at bounding box center [438, 561] width 2381 height 766
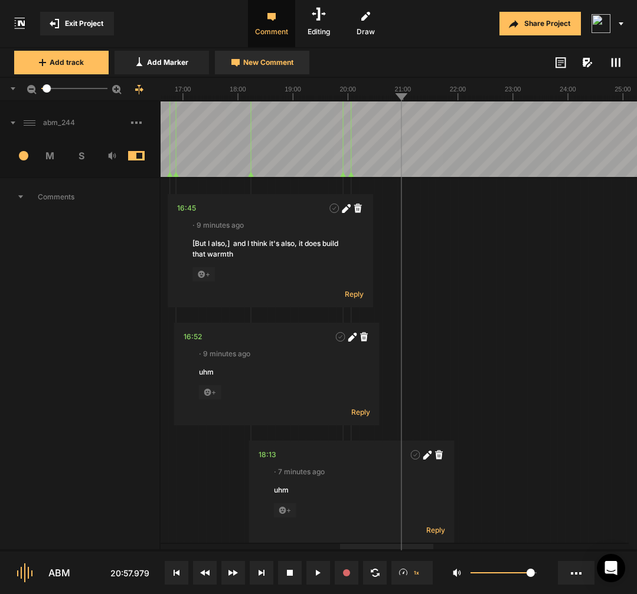
click at [266, 73] on button "New Comment" at bounding box center [262, 63] width 94 height 24
click at [550, 250] on textarea "Yeah, the beauty I like of me," at bounding box center [503, 254] width 156 height 32
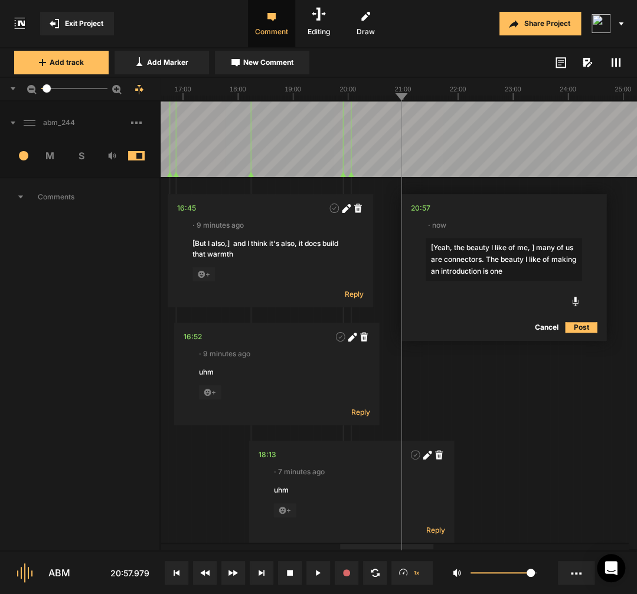
click at [445, 245] on textarea "[Yeah, the beauty I like of me, ] many of us are connectors. The beauty I like …" at bounding box center [503, 259] width 156 height 42
type textarea "the beauty I like of me, ] many of us are connectors. The beauty I like of maki…"
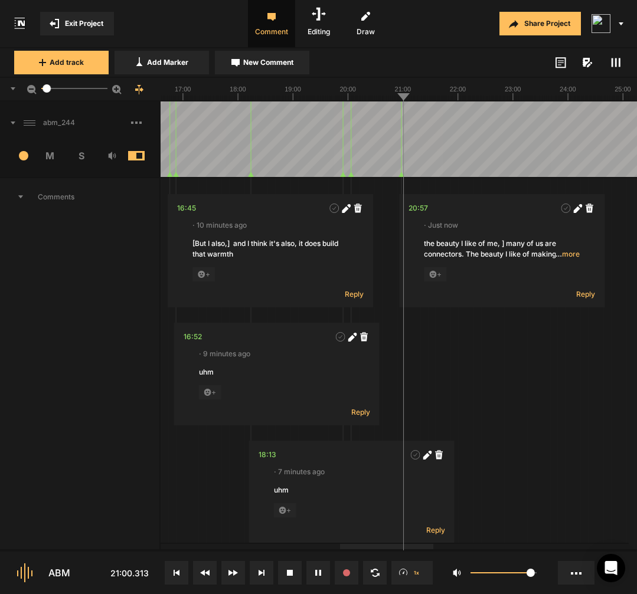
click at [574, 255] on span "… more" at bounding box center [567, 254] width 24 height 11
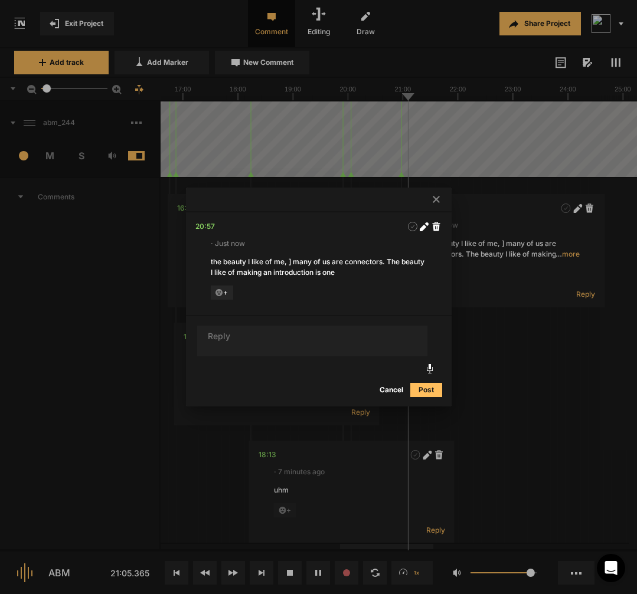
click at [526, 377] on div at bounding box center [318, 297] width 637 height 594
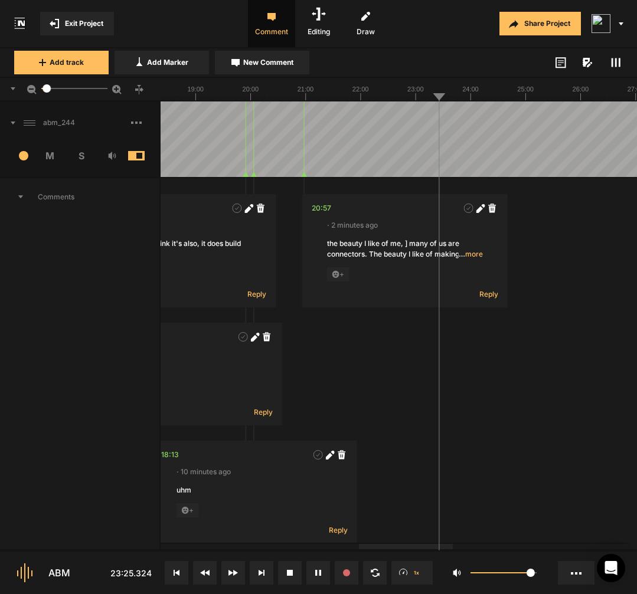
click at [412, 160] on div at bounding box center [341, 139] width 2381 height 76
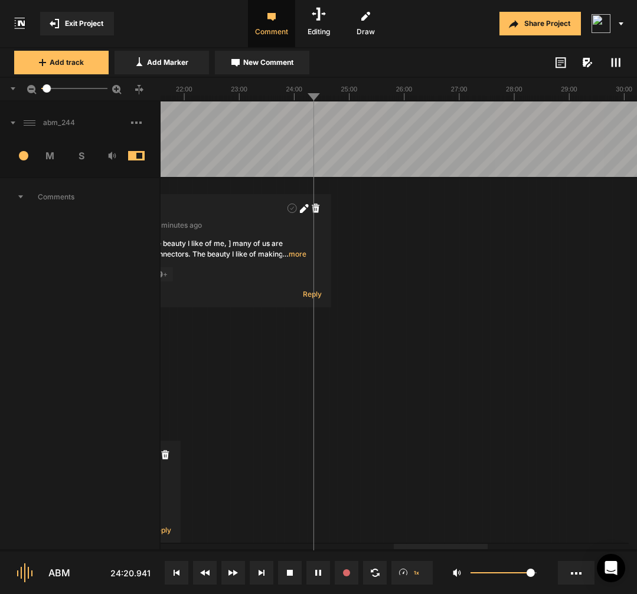
click at [309, 158] on div at bounding box center [165, 139] width 2381 height 76
click at [255, 65] on span "New Comment" at bounding box center [268, 62] width 50 height 11
type textarea "uhm"
click at [312, 176] on polygon at bounding box center [311, 174] width 5 height 5
click at [327, 337] on div "24:18" at bounding box center [328, 337] width 19 height 12
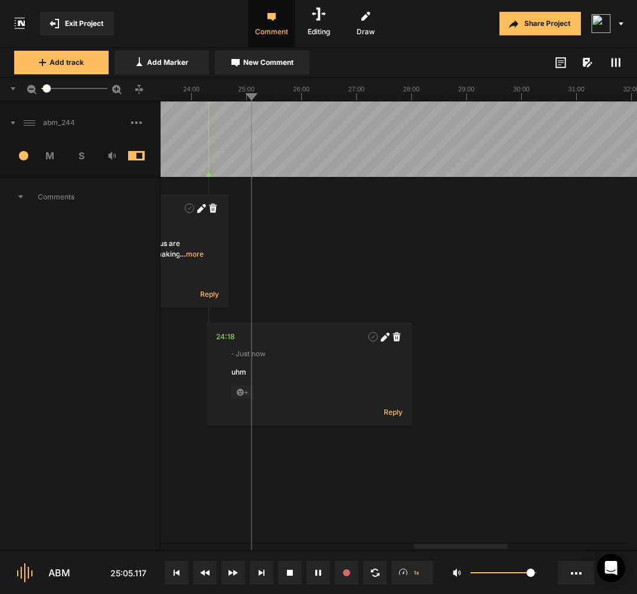
click at [247, 162] on div at bounding box center [63, 139] width 2381 height 76
click at [243, 161] on div at bounding box center [63, 139] width 2381 height 76
click at [242, 160] on div at bounding box center [63, 139] width 2381 height 76
click at [211, 477] on div "01:20 · 38 minutes ago main audio bit delayed? + Reply 02:22 · 37 minutes ago u…" at bounding box center [63, 561] width 2381 height 766
drag, startPoint x: 369, startPoint y: 289, endPoint x: 445, endPoint y: 289, distance: 76.1
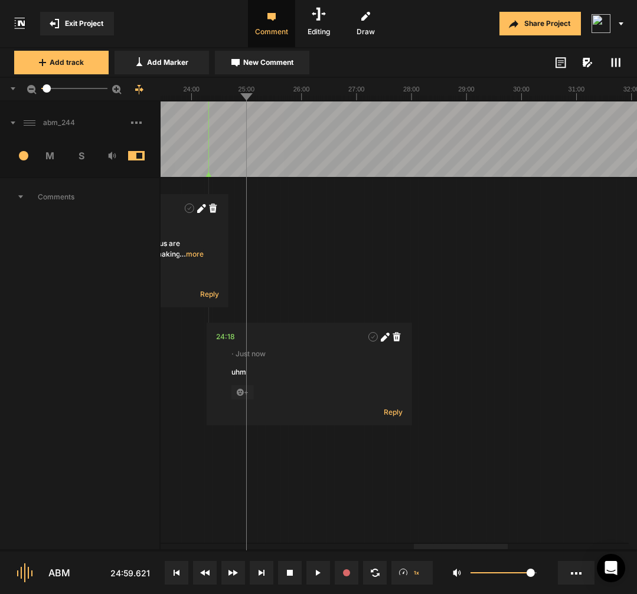
click at [369, 289] on div "01:20 · 38 minutes ago main audio bit delayed? + Reply 02:22 · 37 minutes ago u…" at bounding box center [63, 561] width 2381 height 766
click at [241, 165] on div at bounding box center [63, 139] width 2381 height 76
click at [189, 64] on button "Add Marker" at bounding box center [161, 63] width 94 height 24
click at [267, 209] on div "24:57" at bounding box center [260, 208] width 19 height 12
click at [419, 213] on span at bounding box center [420, 208] width 12 height 12
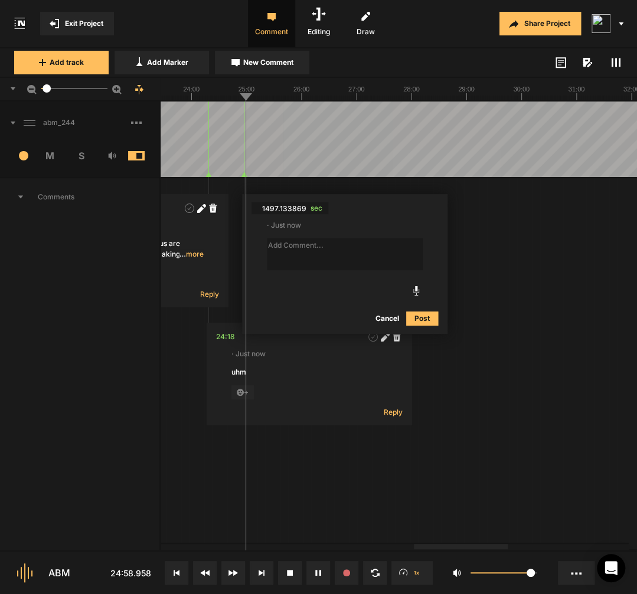
click at [301, 264] on textarea at bounding box center [345, 254] width 156 height 32
type textarea "[I gotta ] I've gotten the reputation"
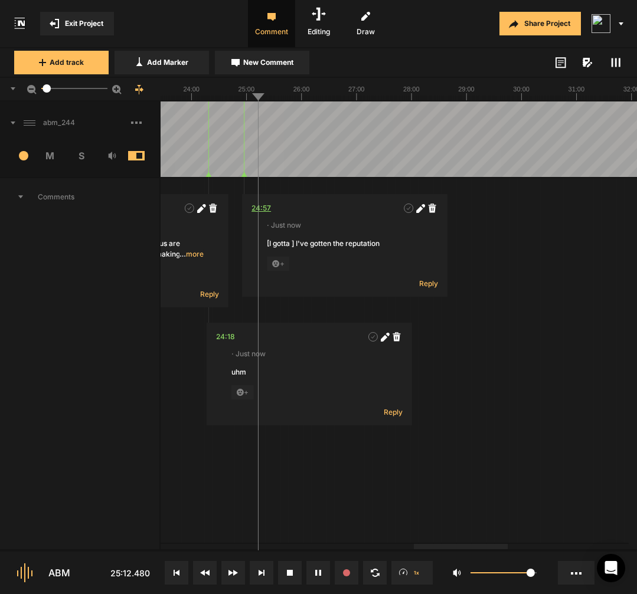
click at [259, 210] on div "24:57" at bounding box center [260, 208] width 19 height 12
click at [418, 209] on icon at bounding box center [419, 209] width 6 height 6
click at [294, 248] on textarea "[I gotta ] I've gotten the reputation" at bounding box center [345, 254] width 156 height 32
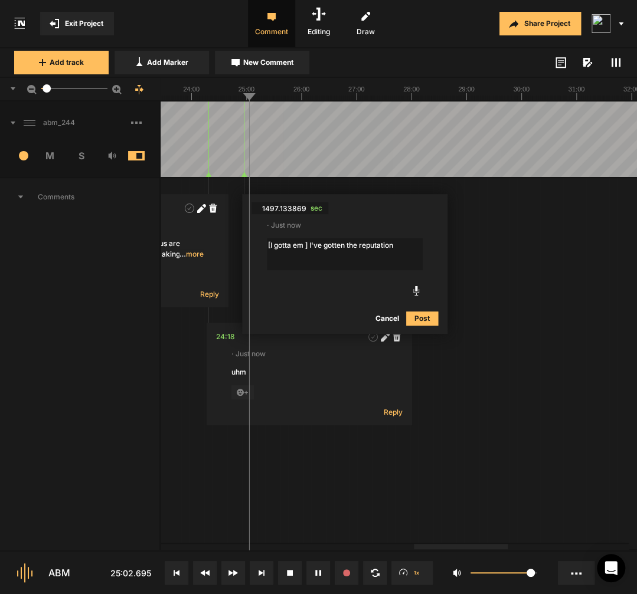
click at [420, 243] on textarea "[I gotta em ] I've gotten the reputation" at bounding box center [345, 254] width 156 height 32
click at [361, 246] on textarea "[I gotta em ] I've gotten the reputation" at bounding box center [345, 254] width 156 height 32
type textarea "[I gotta em ] I've gotten the uhm reputation"
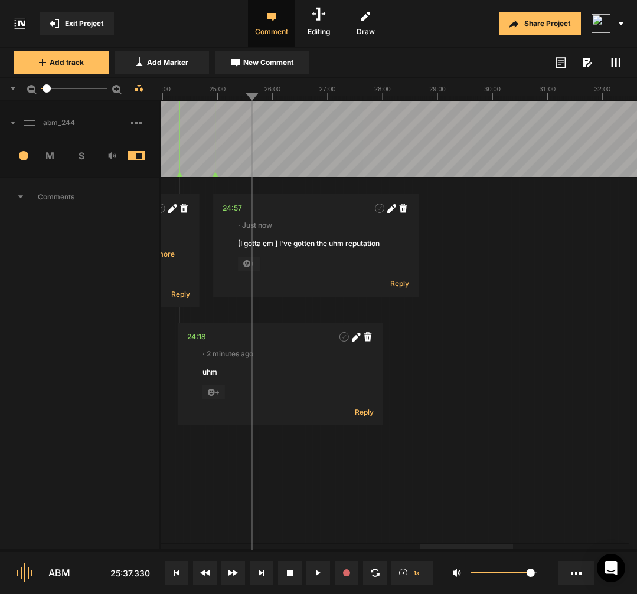
click at [289, 506] on div "01:20 · 40 minutes ago main audio bit delayed? + Reply 02:22 · 38 minutes ago u…" at bounding box center [33, 561] width 2381 height 766
click at [258, 163] on div at bounding box center [33, 139] width 2381 height 76
click at [258, 162] on div at bounding box center [33, 139] width 2381 height 76
click at [255, 162] on div at bounding box center [33, 139] width 2381 height 76
click at [281, 68] on button "New Comment" at bounding box center [262, 63] width 94 height 24
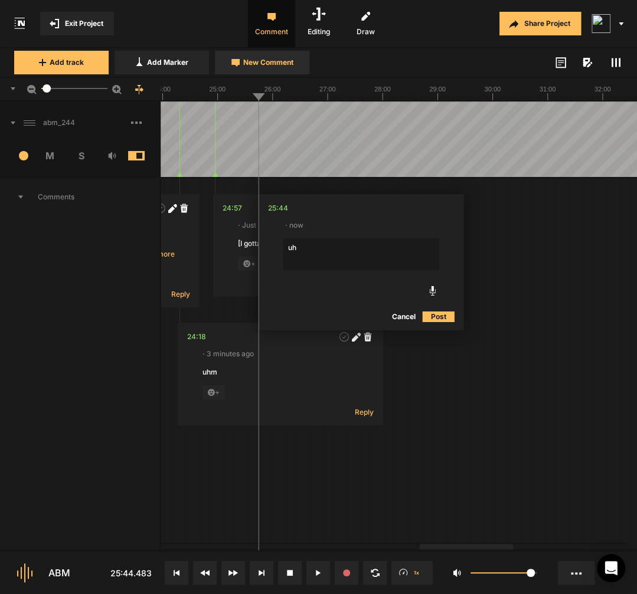
type textarea "uhm"
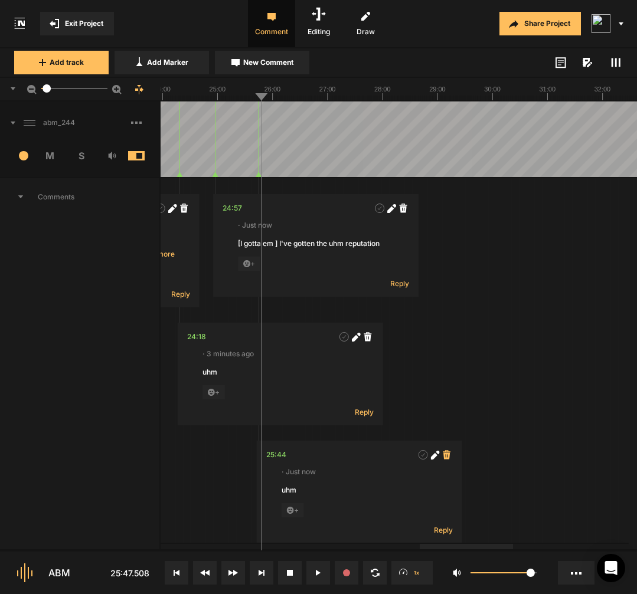
click at [441, 458] on span at bounding box center [447, 455] width 12 height 12
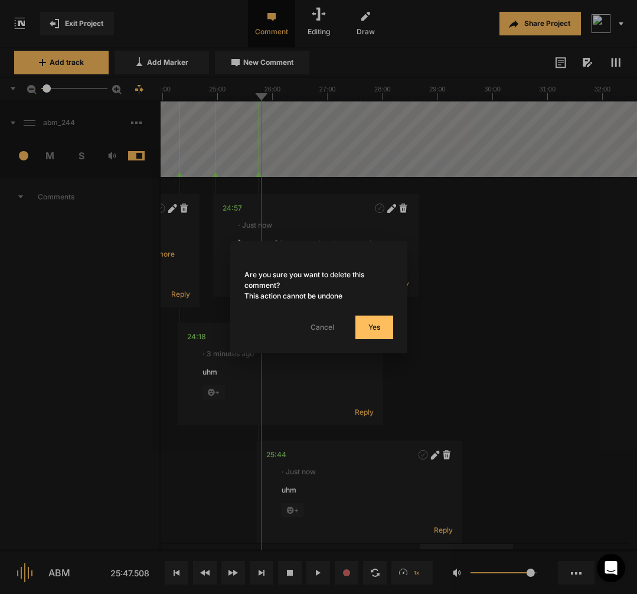
click at [317, 331] on button "Cancel" at bounding box center [322, 328] width 47 height 24
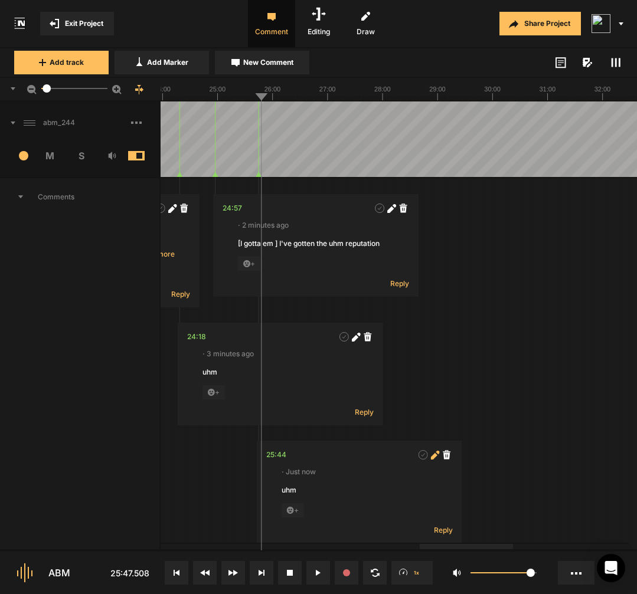
click at [435, 455] on icon at bounding box center [433, 456] width 6 height 6
click at [302, 490] on textarea "uhm also is not American. And so there's a dialect issue," at bounding box center [359, 501] width 156 height 32
click at [373, 494] on textarea "uhm also is not American. And so there's a dialect issue," at bounding box center [359, 501] width 156 height 32
click at [333, 457] on span "sec" at bounding box center [334, 455] width 18 height 12
click at [310, 493] on textarea "uhm also is not American. And so there's a dialect issue," at bounding box center [359, 501] width 156 height 32
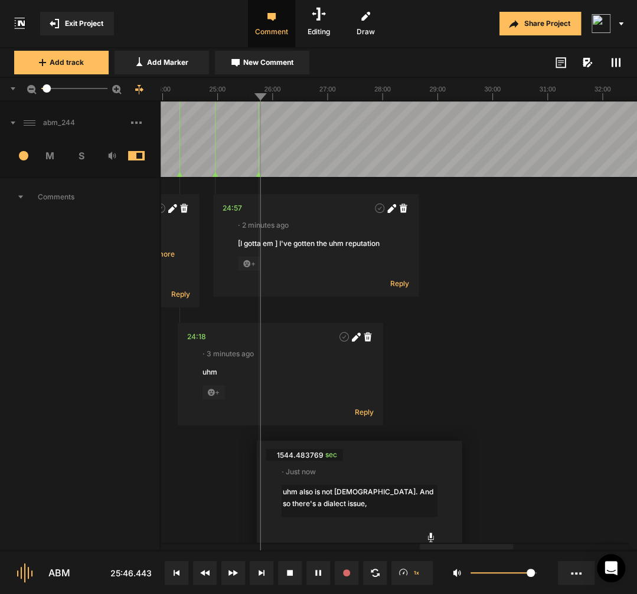
click at [310, 493] on textarea "uhm also is not American. And so there's a dialect issue," at bounding box center [359, 501] width 156 height 32
click at [330, 455] on span "sec" at bounding box center [334, 455] width 18 height 12
click at [358, 494] on textarea "uhm is not American. And so there's a dialect issue," at bounding box center [359, 501] width 156 height 32
click at [386, 493] on textarea "uhm is not American. And so there's a dialect issue," at bounding box center [359, 501] width 156 height 32
click at [241, 584] on button at bounding box center [233, 573] width 24 height 24
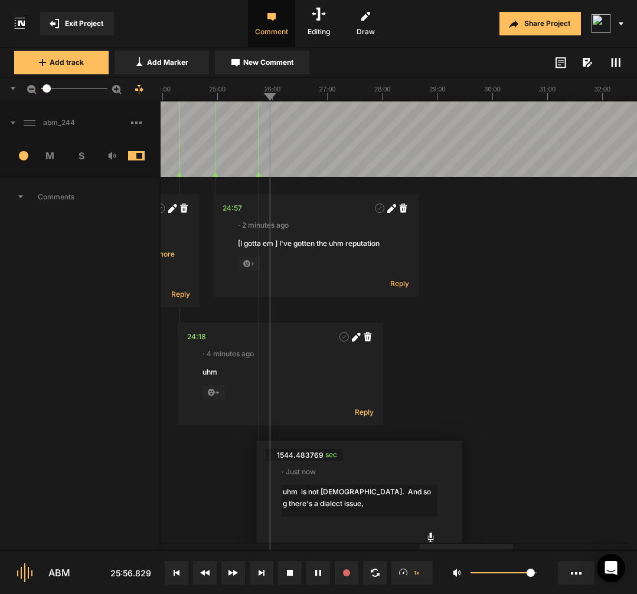
click at [392, 496] on textarea "uhm is not American. And so g there's a dialect issue," at bounding box center [359, 501] width 156 height 32
type textarea "uhm is not [DEMOGRAPHIC_DATA]. And so there’s an there's a dialect issue,"
click at [283, 455] on div "25:44" at bounding box center [276, 455] width 20 height 12
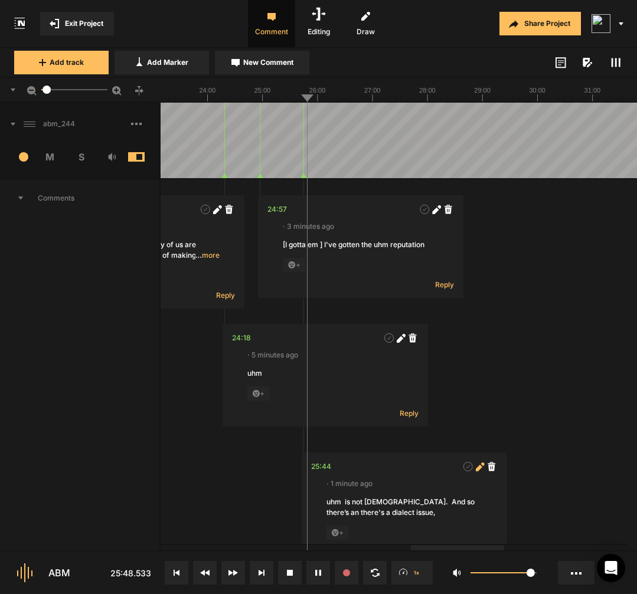
click at [479, 470] on icon at bounding box center [478, 467] width 6 height 6
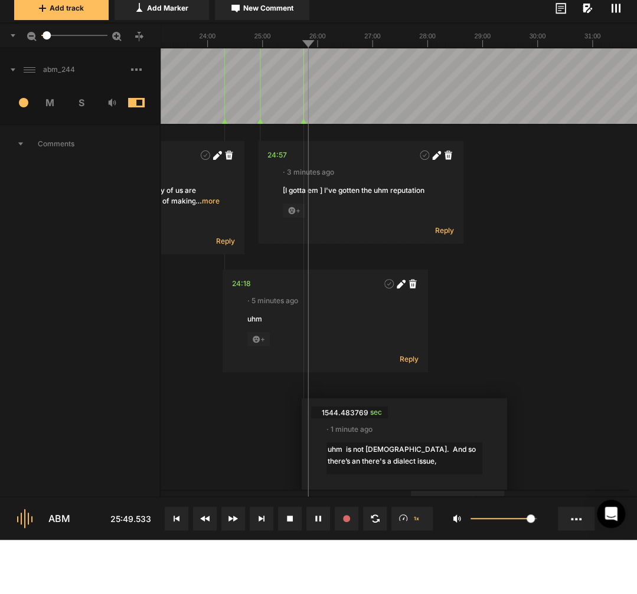
click at [477, 497] on textarea "uhm is not [DEMOGRAPHIC_DATA]. And so there’s an there's a dialect issue," at bounding box center [404, 513] width 156 height 32
click at [458, 497] on textarea "uhm is not [DEMOGRAPHIC_DATA]. And so there’s an acc-] there's a dialect issue," at bounding box center [404, 513] width 156 height 32
click at [433, 497] on textarea "uhm is not [DEMOGRAPHIC_DATA]. And so there’s an acc-] there's a dialect issue," at bounding box center [404, 513] width 156 height 32
click at [440, 497] on textarea "uhm is not [DEMOGRAPHIC_DATA]. And so [there’s an acc-] there's a dialect issue," at bounding box center [404, 513] width 156 height 32
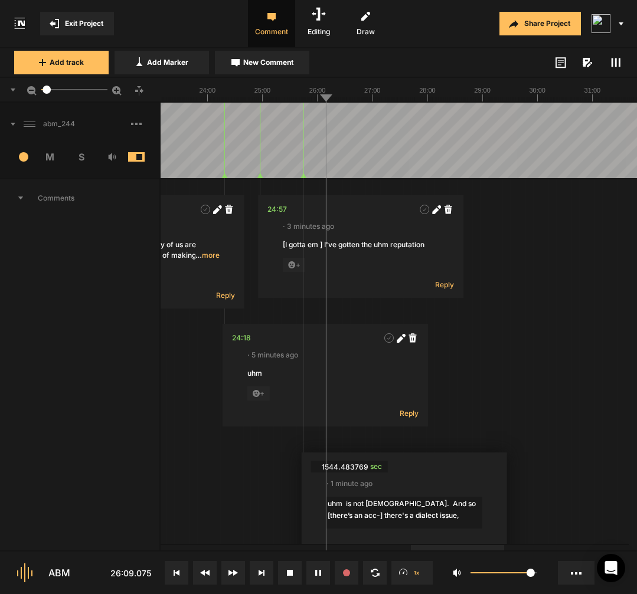
click at [445, 520] on textarea "uhm is not [DEMOGRAPHIC_DATA]. And so [there’s an acc-] there's a dialect issue," at bounding box center [404, 513] width 156 height 32
type textarea "uhm is not [DEMOGRAPHIC_DATA]. And so [there’s an acc-] there's a dialect issue…"
click at [350, 161] on div at bounding box center [78, 141] width 2381 height 76
click at [150, 365] on div "Comments" at bounding box center [80, 567] width 160 height 779
click at [350, 165] on div at bounding box center [78, 141] width 2381 height 76
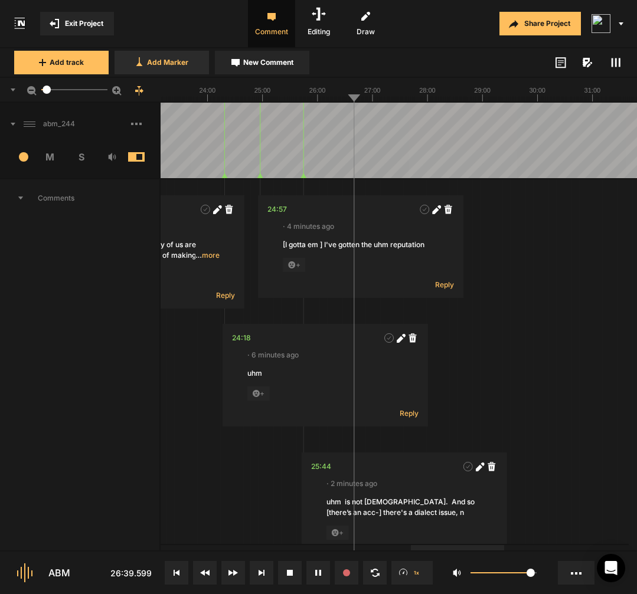
click at [187, 66] on span "Add Marker" at bounding box center [167, 62] width 41 height 11
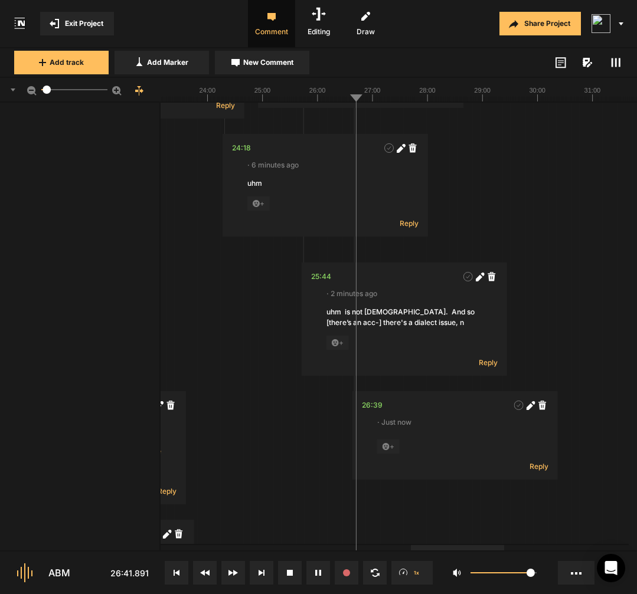
scroll to position [205, 0]
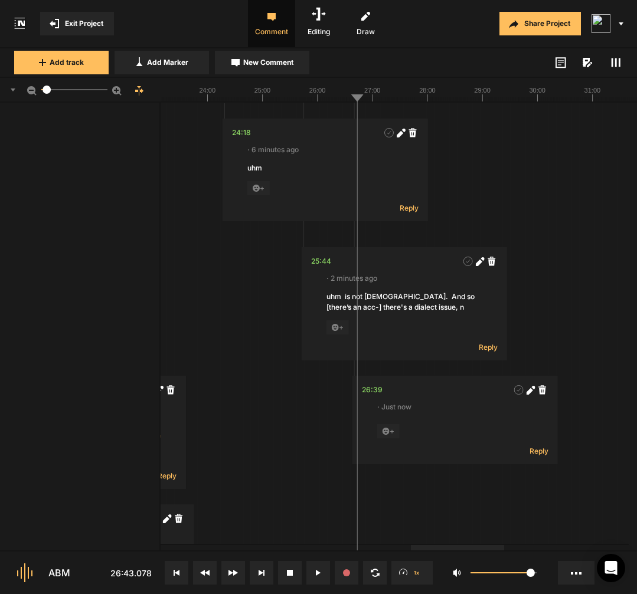
click at [531, 391] on icon at bounding box center [529, 391] width 6 height 6
click at [424, 427] on textarea "Once you're, like this point, you're already in a" at bounding box center [455, 436] width 156 height 32
type textarea "[Once you're,] like this point, you're already in a"
click at [374, 391] on div "26:39" at bounding box center [372, 390] width 21 height 12
click at [529, 394] on icon at bounding box center [529, 391] width 6 height 6
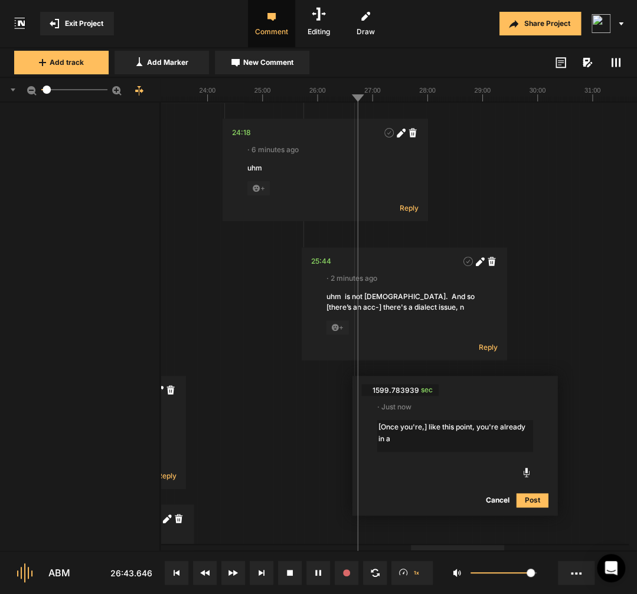
click at [427, 428] on textarea "[Once you're,] like this point, you're already in a" at bounding box center [455, 436] width 156 height 32
click at [500, 499] on button "Cancel" at bounding box center [497, 500] width 38 height 14
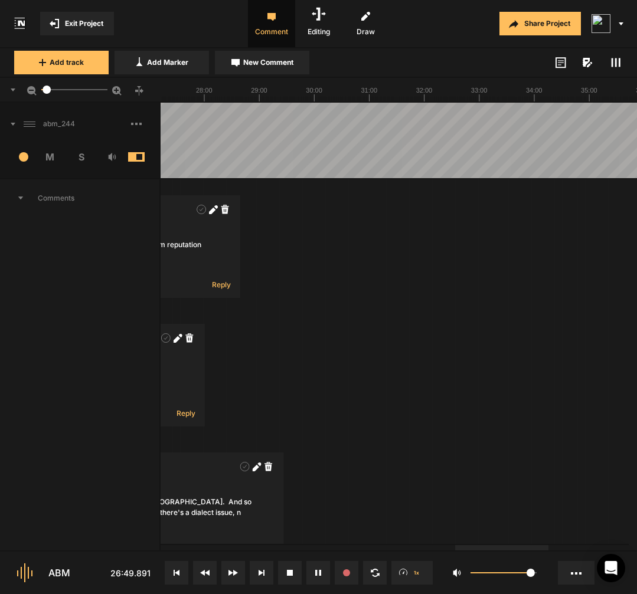
scroll to position [0, 0]
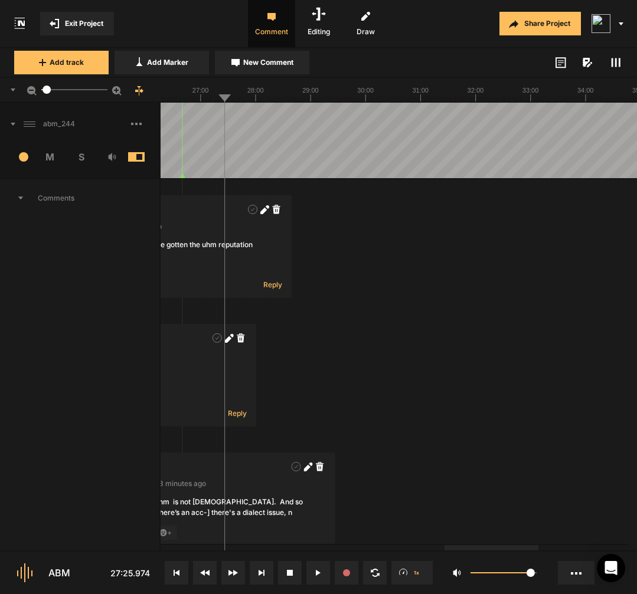
click at [257, 67] on span "New Comment" at bounding box center [268, 62] width 50 height 11
click at [328, 256] on textarea "I do not," at bounding box center [323, 256] width 156 height 32
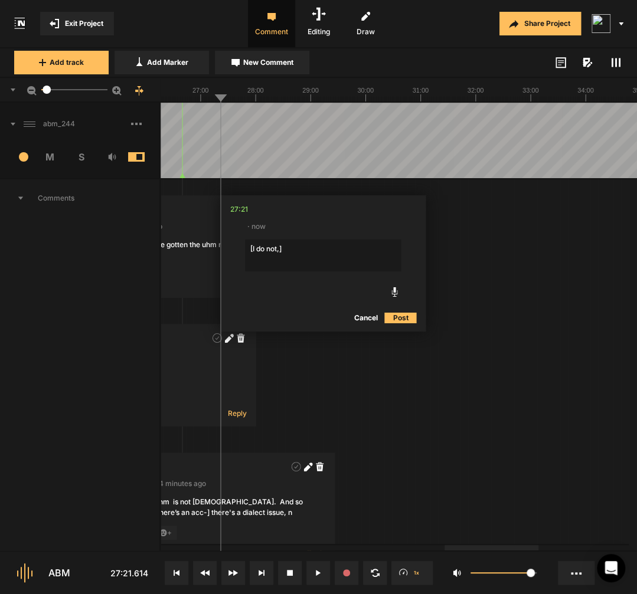
type textarea "[I do not,] these people do not see the value that I can bring."
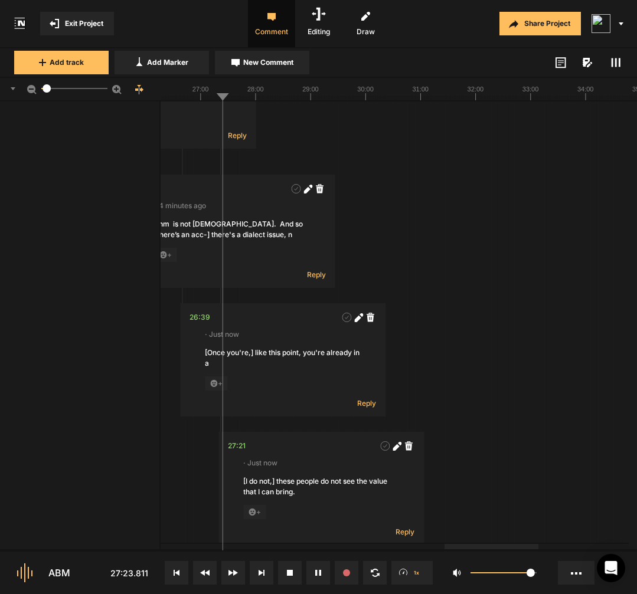
scroll to position [283, 0]
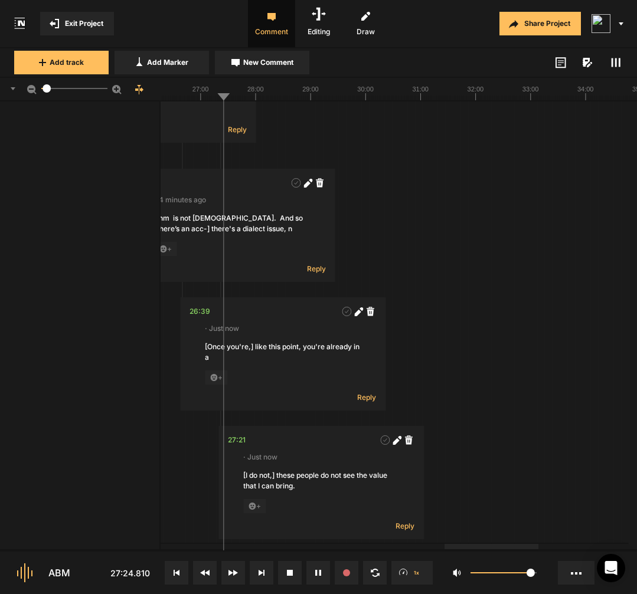
click at [398, 436] on icon at bounding box center [396, 440] width 9 height 9
click at [277, 475] on textarea "[I do not,] these people do not see the value that I can bring." at bounding box center [321, 486] width 156 height 32
type textarea "[I do not ha-] these people do not see the value that I can bring."
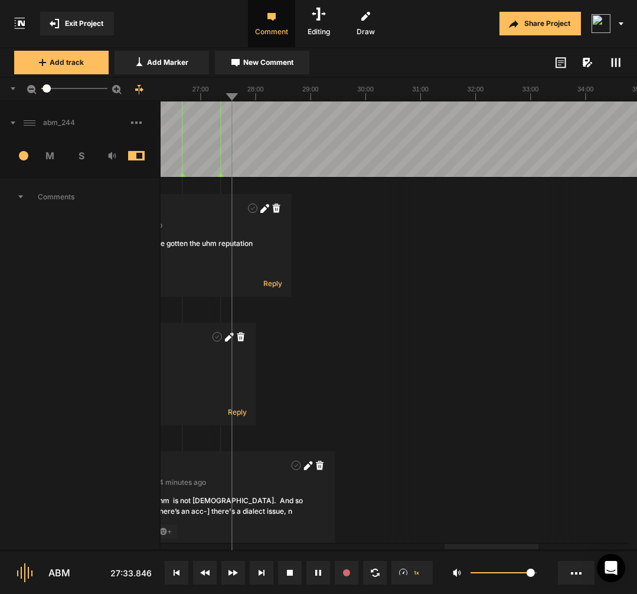
scroll to position [0, 0]
click at [107, 336] on div "Comments" at bounding box center [80, 566] width 160 height 779
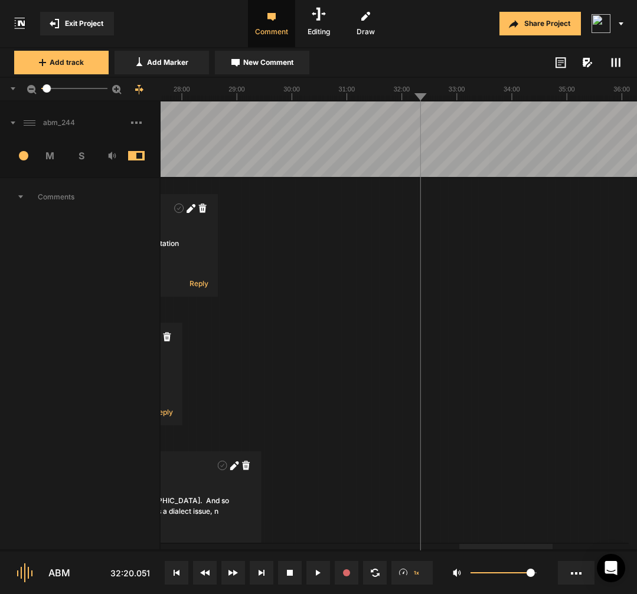
click at [281, 58] on span "New Comment" at bounding box center [268, 62] width 50 height 11
type textarea "uhm"
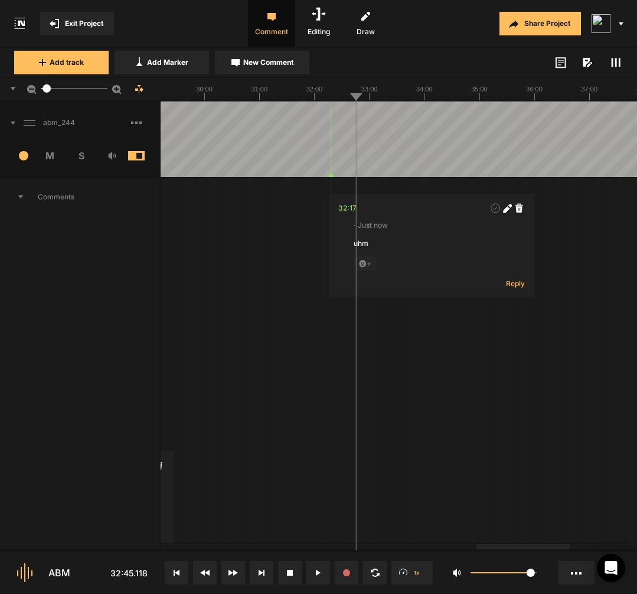
click at [136, 362] on div "Comments" at bounding box center [80, 566] width 160 height 779
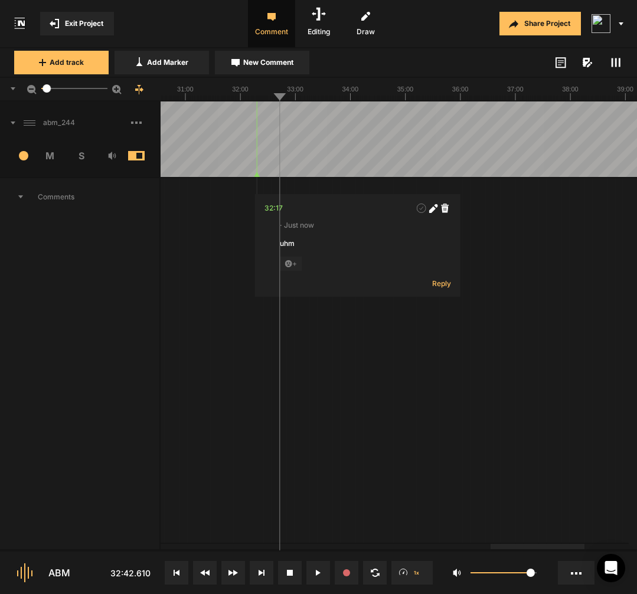
click at [267, 58] on span "New Comment" at bounding box center [268, 62] width 50 height 11
click at [348, 248] on textarea "I was home, unless I was at war, I was" at bounding box center [378, 254] width 156 height 32
click at [428, 260] on textarea "[ I was home,] unless I was at war, I was" at bounding box center [378, 254] width 156 height 32
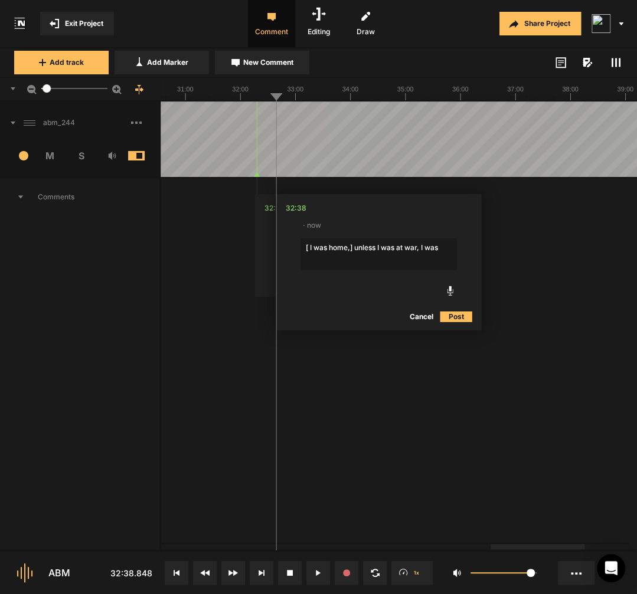
type textarea "[ I was home,] unless I was at war, I was home with my kids at dinner"
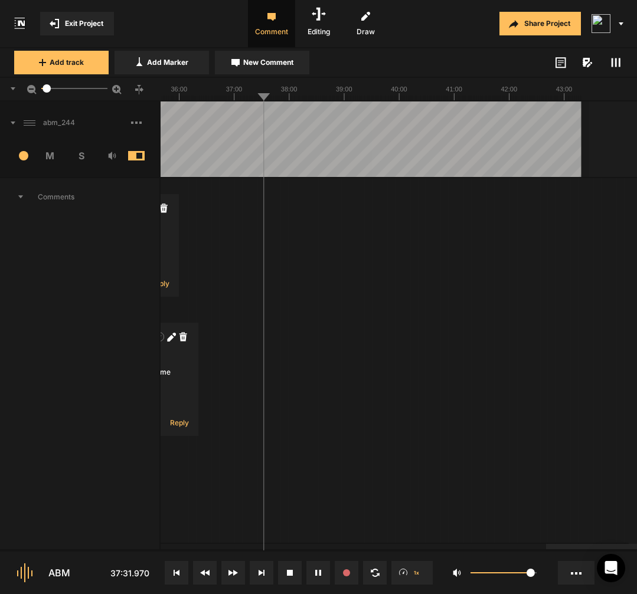
click at [278, 70] on button "New Comment" at bounding box center [262, 63] width 94 height 24
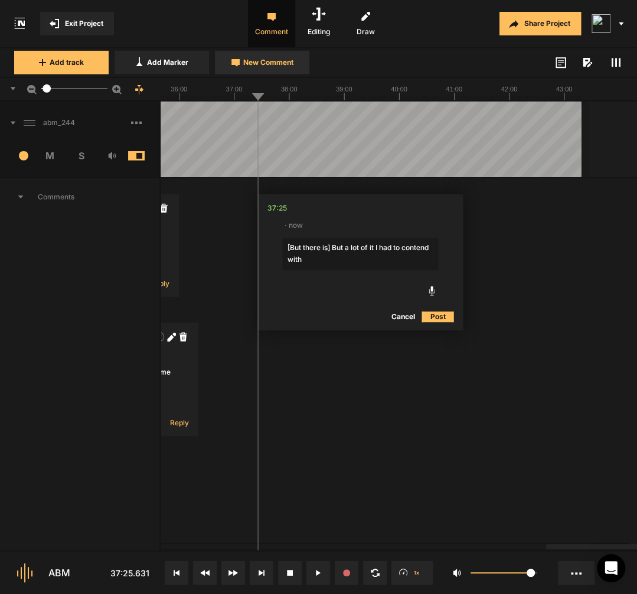
type textarea "[But there is] But a lot of it I had to contend with"
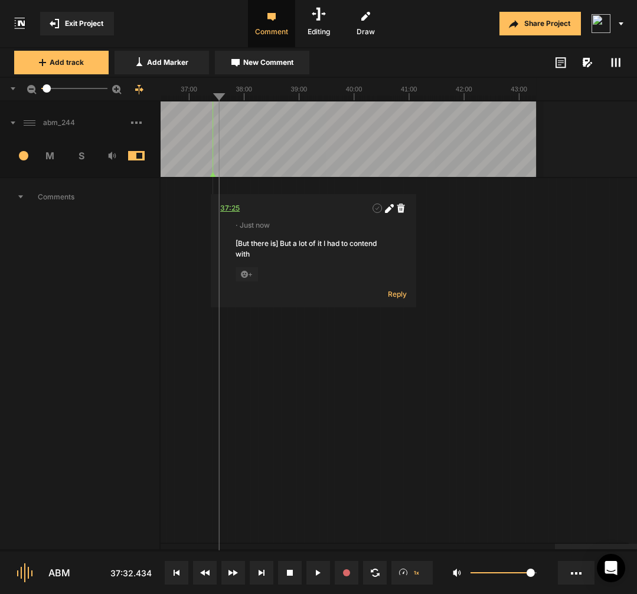
click at [235, 209] on div "37:25" at bounding box center [229, 208] width 19 height 12
click at [389, 211] on icon at bounding box center [388, 209] width 6 height 6
click at [306, 261] on textarea "[But there is] But a lot of it I had to contend with was" at bounding box center [313, 254] width 156 height 32
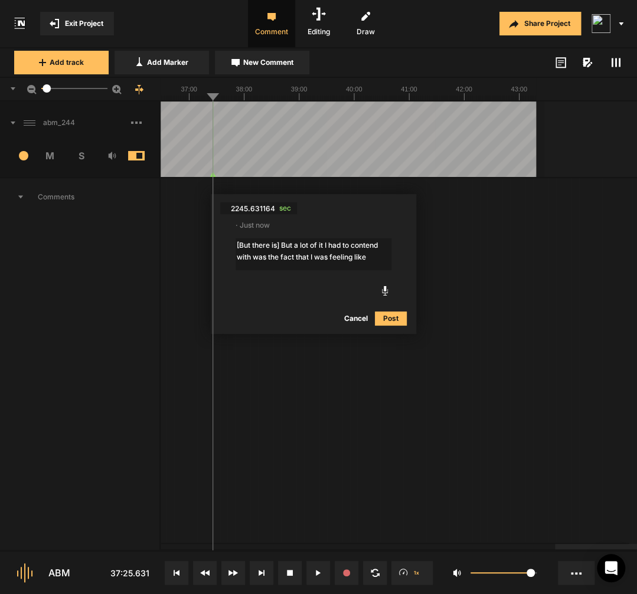
type textarea "[But there is] But a lot of it I had to contend with was the fact that I was fe…"
click at [396, 321] on button "Post" at bounding box center [391, 319] width 32 height 14
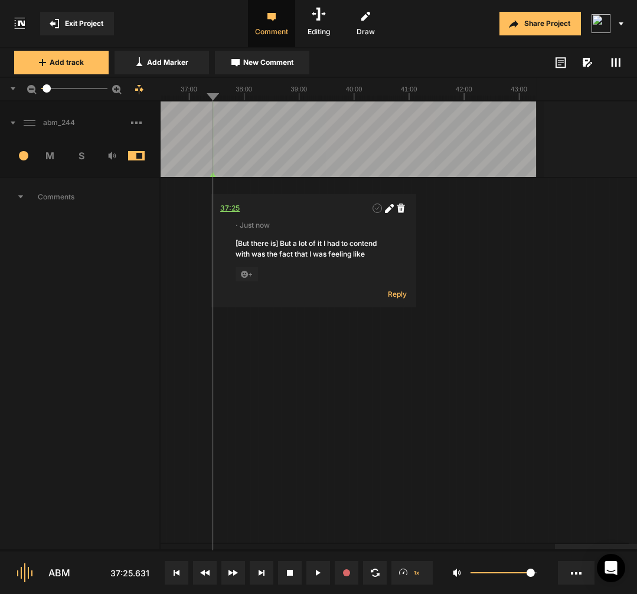
click at [231, 204] on div "37:25" at bounding box center [229, 208] width 19 height 12
click at [388, 210] on icon at bounding box center [388, 209] width 6 height 6
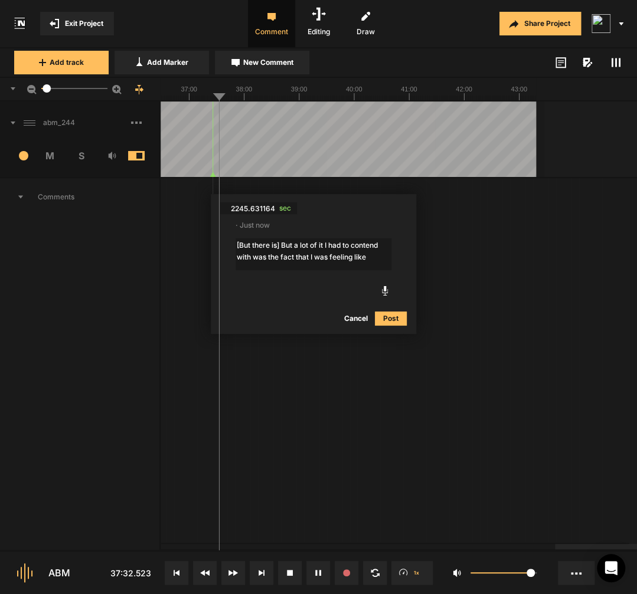
click at [283, 255] on textarea "[But there is] But a lot of it I had to contend with was the fact that I was fe…" at bounding box center [313, 254] width 156 height 32
click at [270, 255] on textarea "[But there is] But a lot of it I had to contend with was the not the } fact tha…" at bounding box center [313, 257] width 156 height 38
type textarea "[But there is] But a lot of it I had to contend with was the [not the-] fact th…"
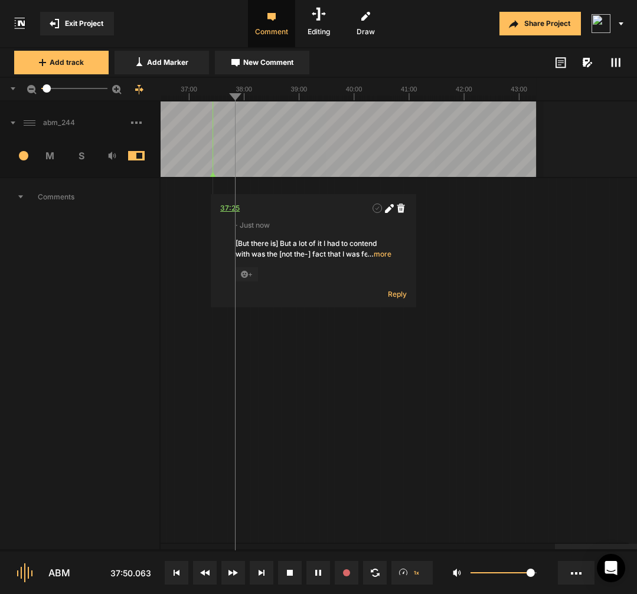
click at [230, 211] on div "37:25" at bounding box center [229, 208] width 19 height 12
click at [382, 254] on span "… more" at bounding box center [379, 254] width 24 height 11
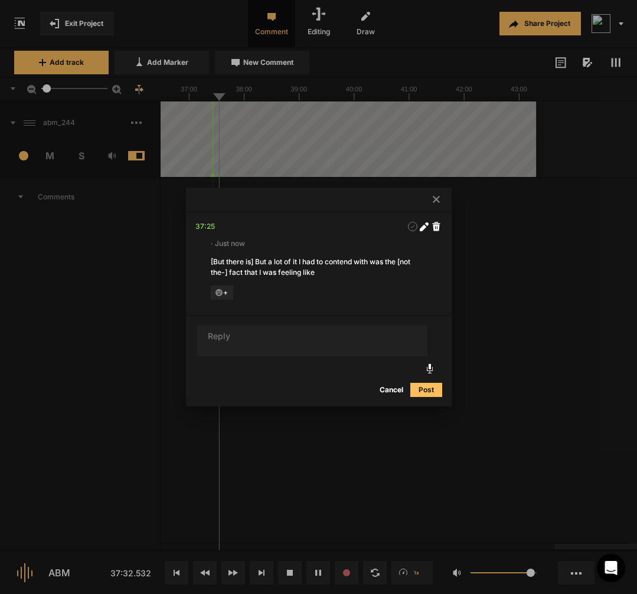
click at [423, 229] on icon at bounding box center [423, 226] width 9 height 9
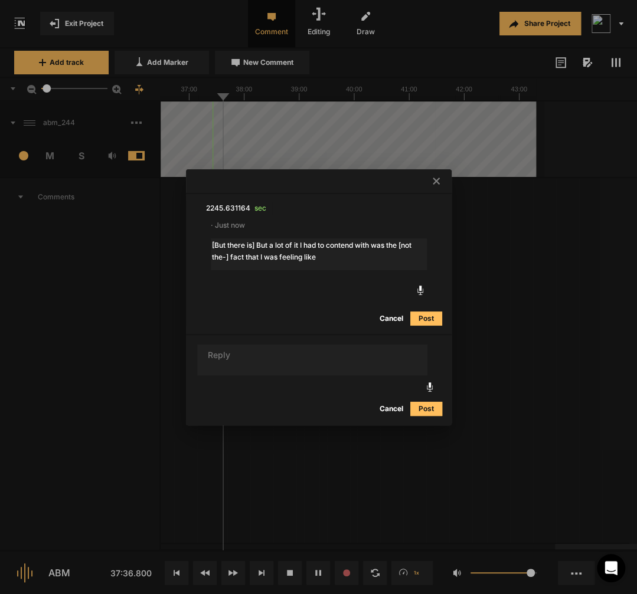
click at [422, 246] on textarea "[But there is] But a lot of it I had to contend with was the [not the-] fact th…" at bounding box center [319, 254] width 216 height 32
click at [262, 209] on span "sec" at bounding box center [263, 208] width 18 height 12
click at [230, 241] on textarea "[But there is] But a lot of it I had to contend with was the [not was the-] fac…" at bounding box center [319, 254] width 216 height 32
type textarea "[But but there is] But a lot of it I had to contend with was the [not was the-]…"
click at [434, 320] on button "Post" at bounding box center [426, 319] width 32 height 14
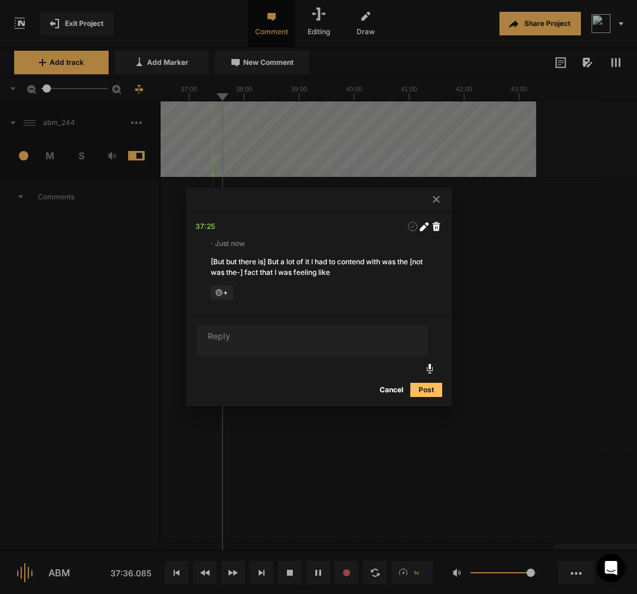
click at [509, 299] on div at bounding box center [318, 297] width 637 height 594
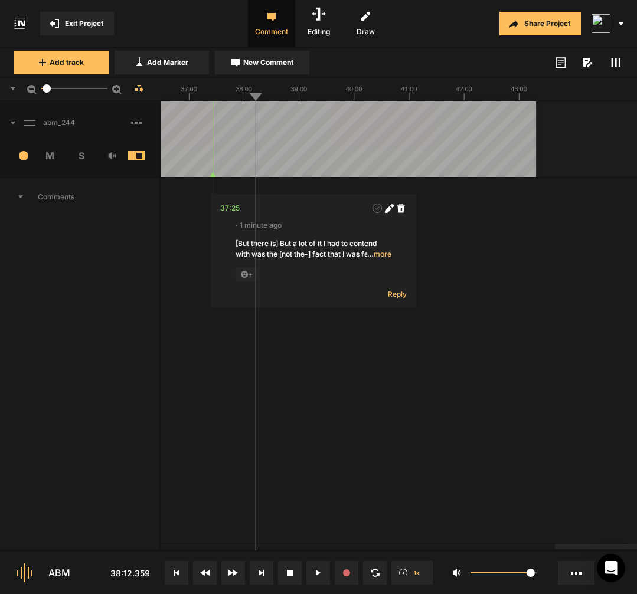
click at [282, 65] on span "New Comment" at bounding box center [268, 62] width 50 height 11
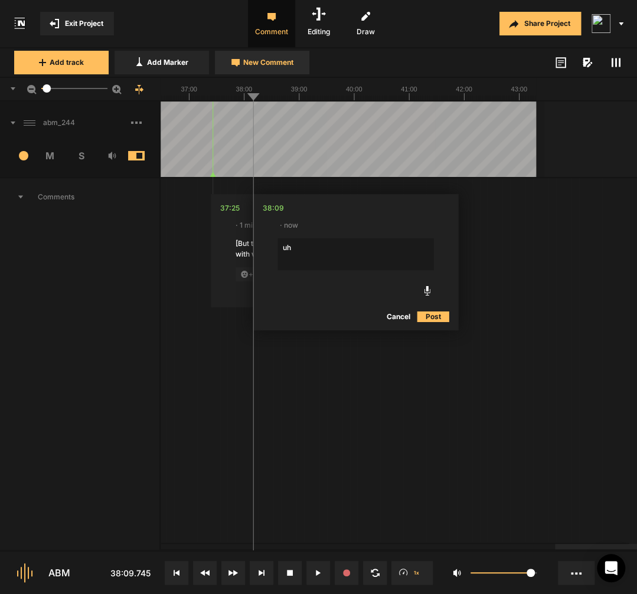
type textarea "uhm"
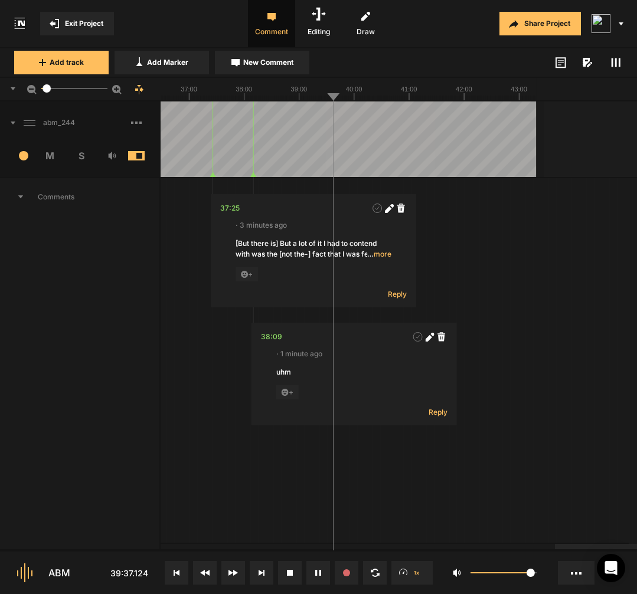
click at [268, 60] on span "New Comment" at bounding box center [268, 62] width 50 height 11
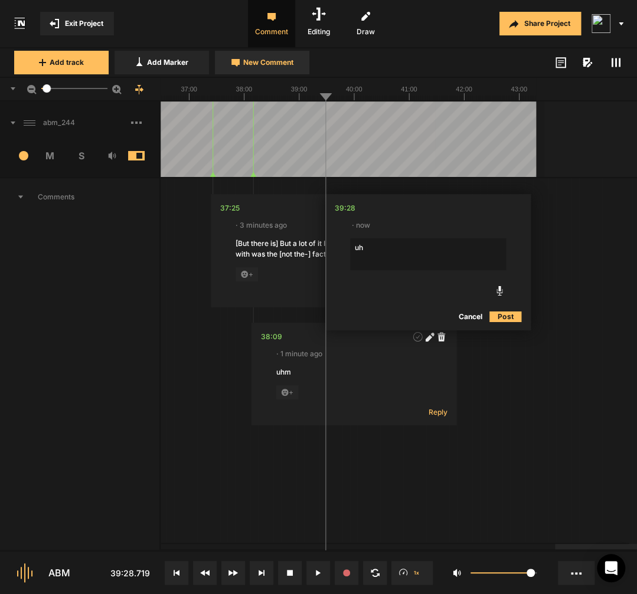
type textarea "uhm"
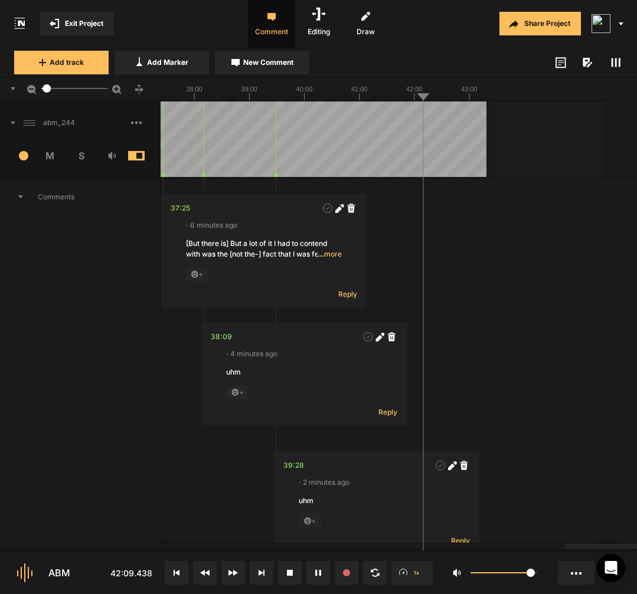
click at [136, 124] on span at bounding box center [145, 122] width 28 height 19
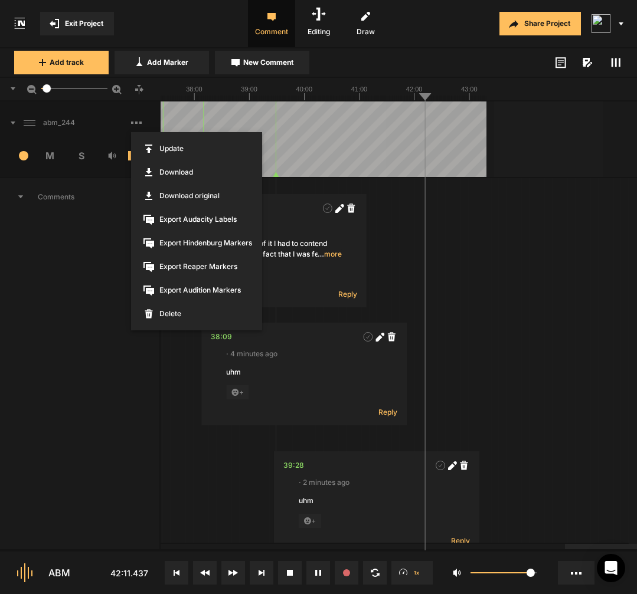
click at [196, 270] on span "Export Reaper Markers" at bounding box center [196, 267] width 131 height 24
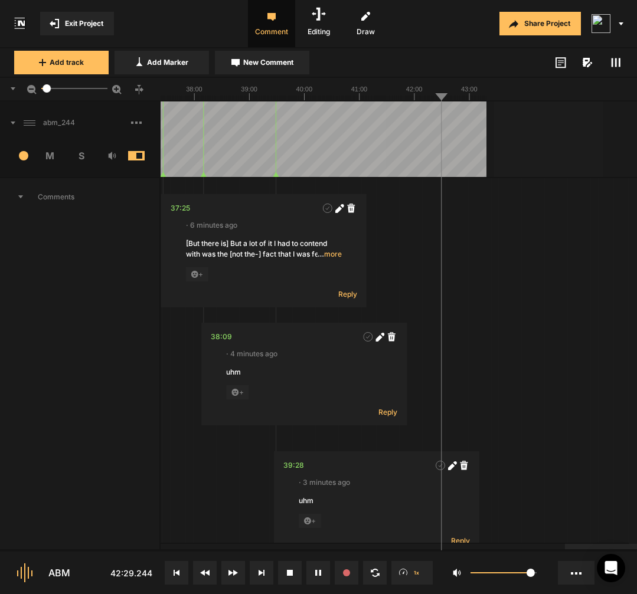
click at [136, 122] on rect at bounding box center [136, 123] width 2 height 2
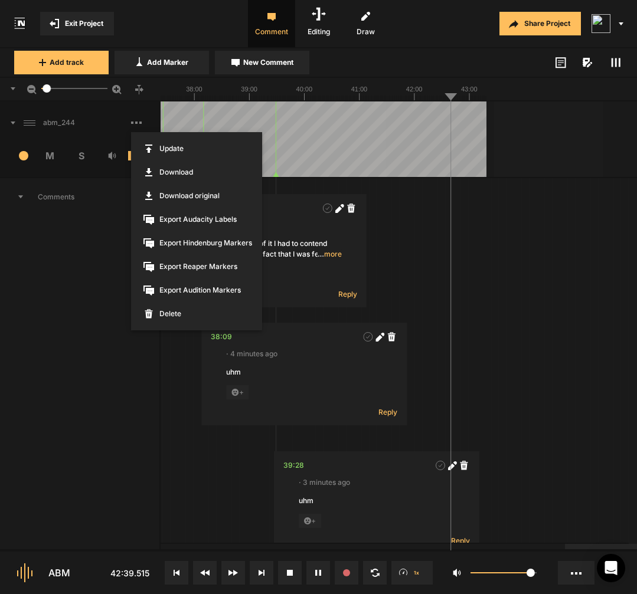
click at [631, 285] on div at bounding box center [318, 297] width 637 height 594
